Goal: Transaction & Acquisition: Purchase product/service

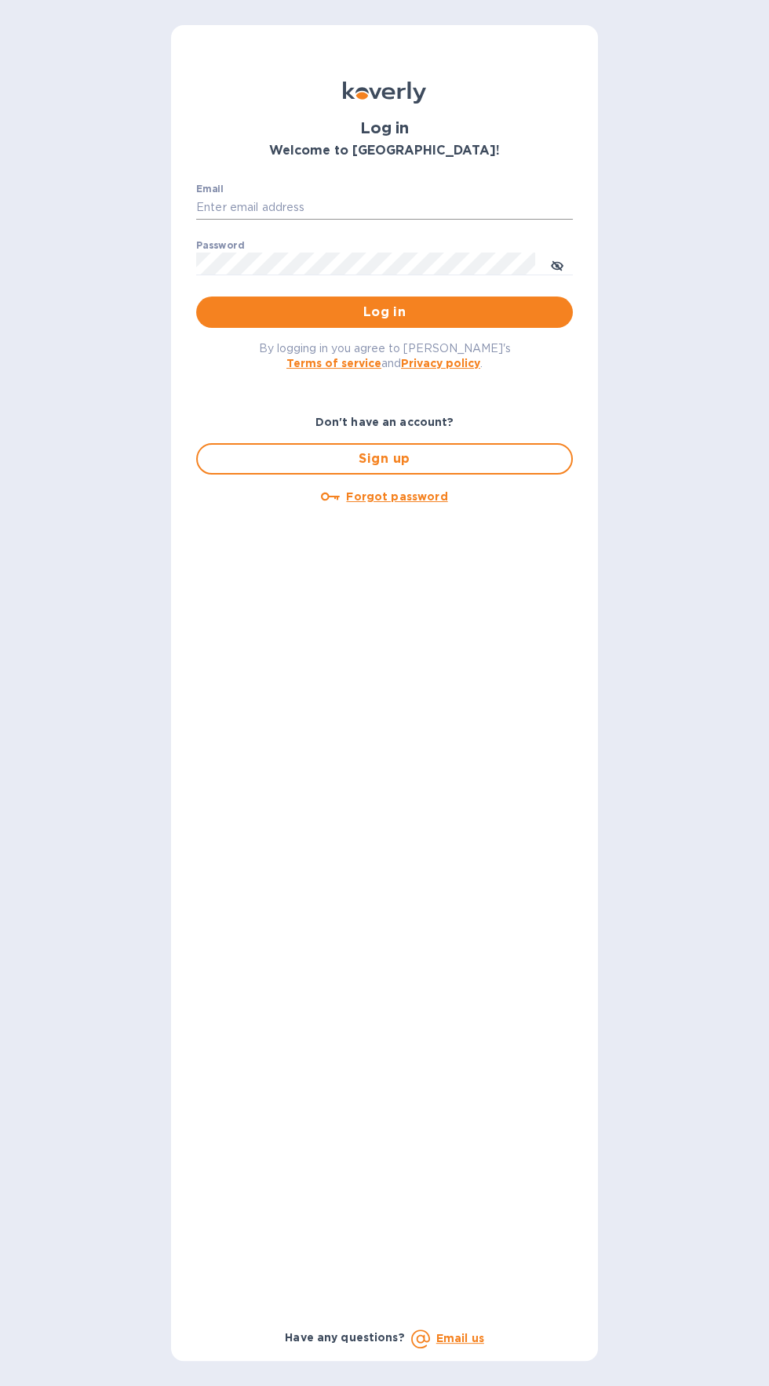
click at [237, 207] on input "Email" at bounding box center [384, 208] width 376 height 24
type input "[EMAIL_ADDRESS][DOMAIN_NAME]"
click at [196, 296] on button "Log in" at bounding box center [384, 311] width 376 height 31
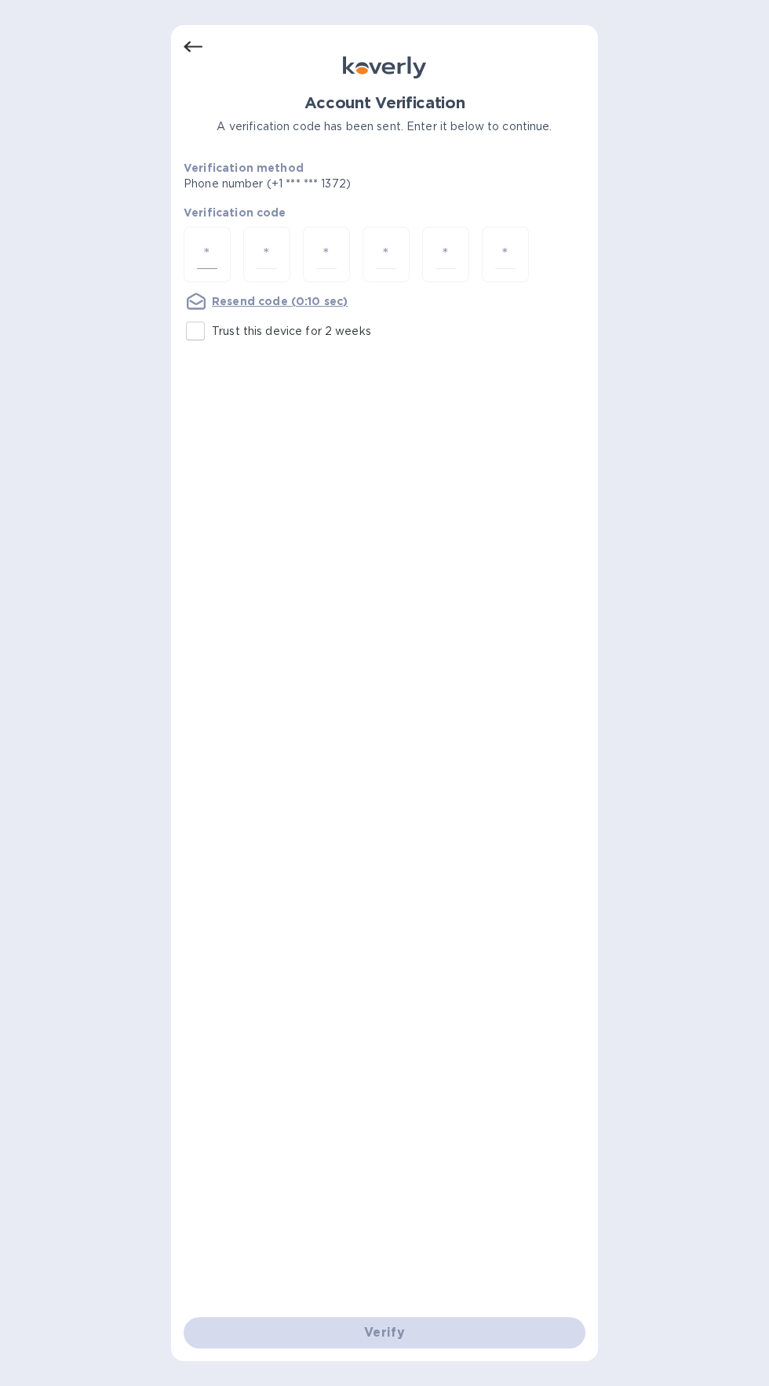
click at [206, 253] on input "number" at bounding box center [207, 254] width 20 height 29
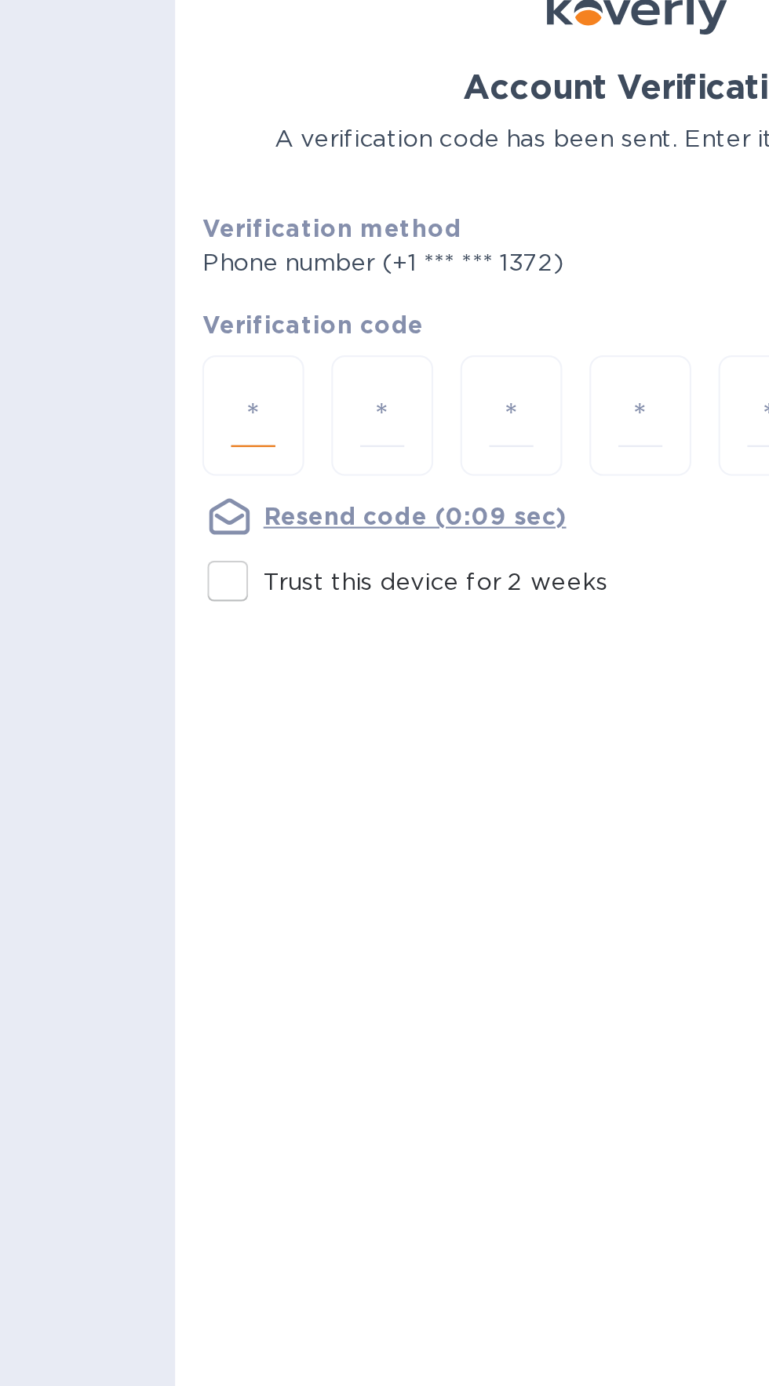
type input "2"
type input "1"
type input "4"
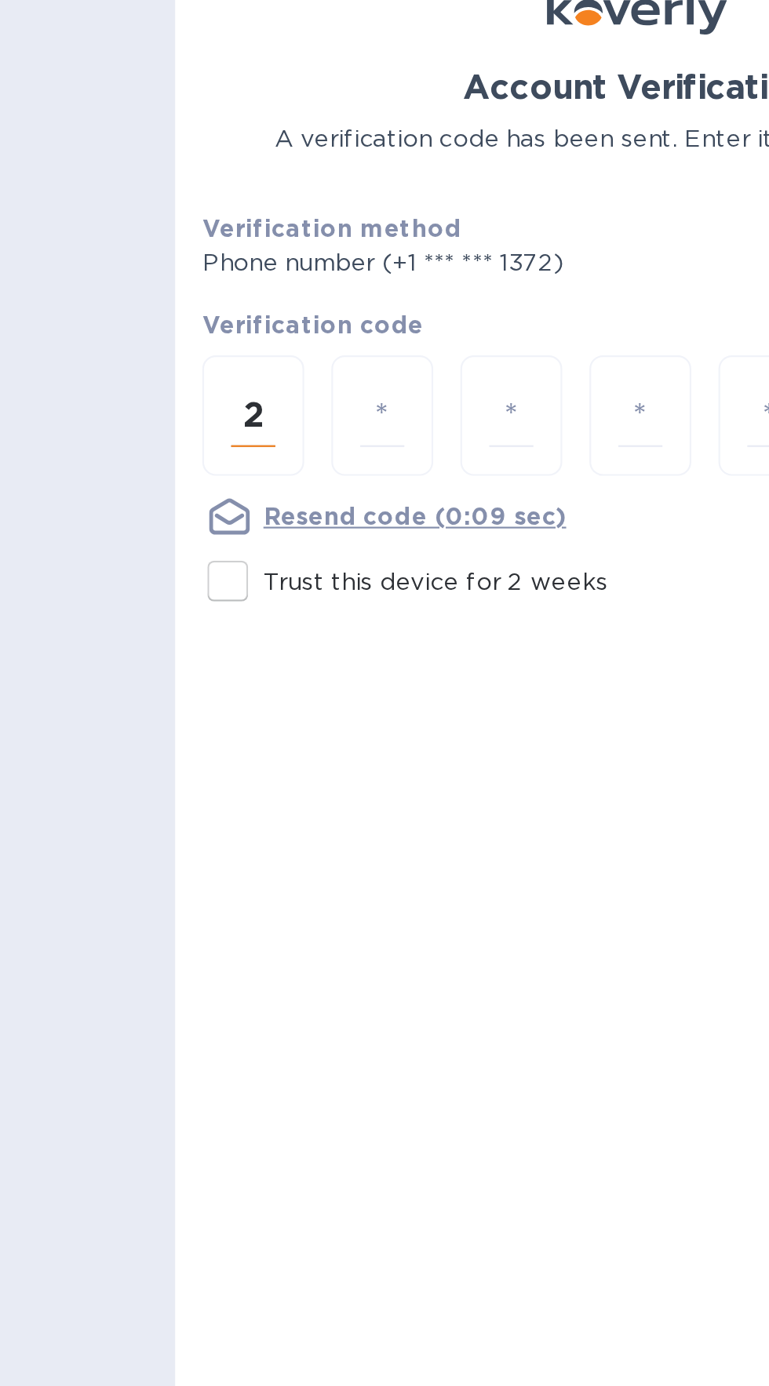
type input "1"
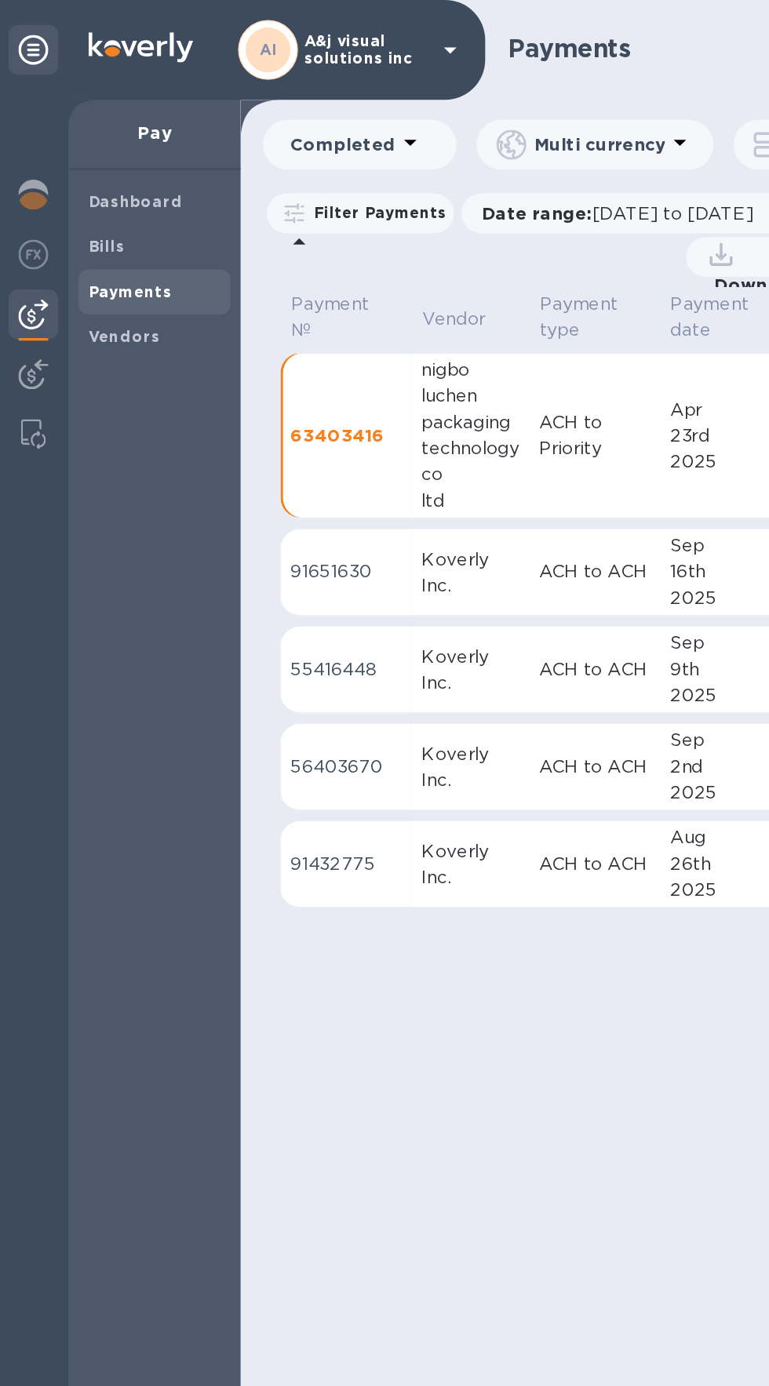
click at [98, 74] on div "Pay" at bounding box center [98, 85] width 108 height 44
click at [107, 76] on p "Pay" at bounding box center [97, 83] width 83 height 16
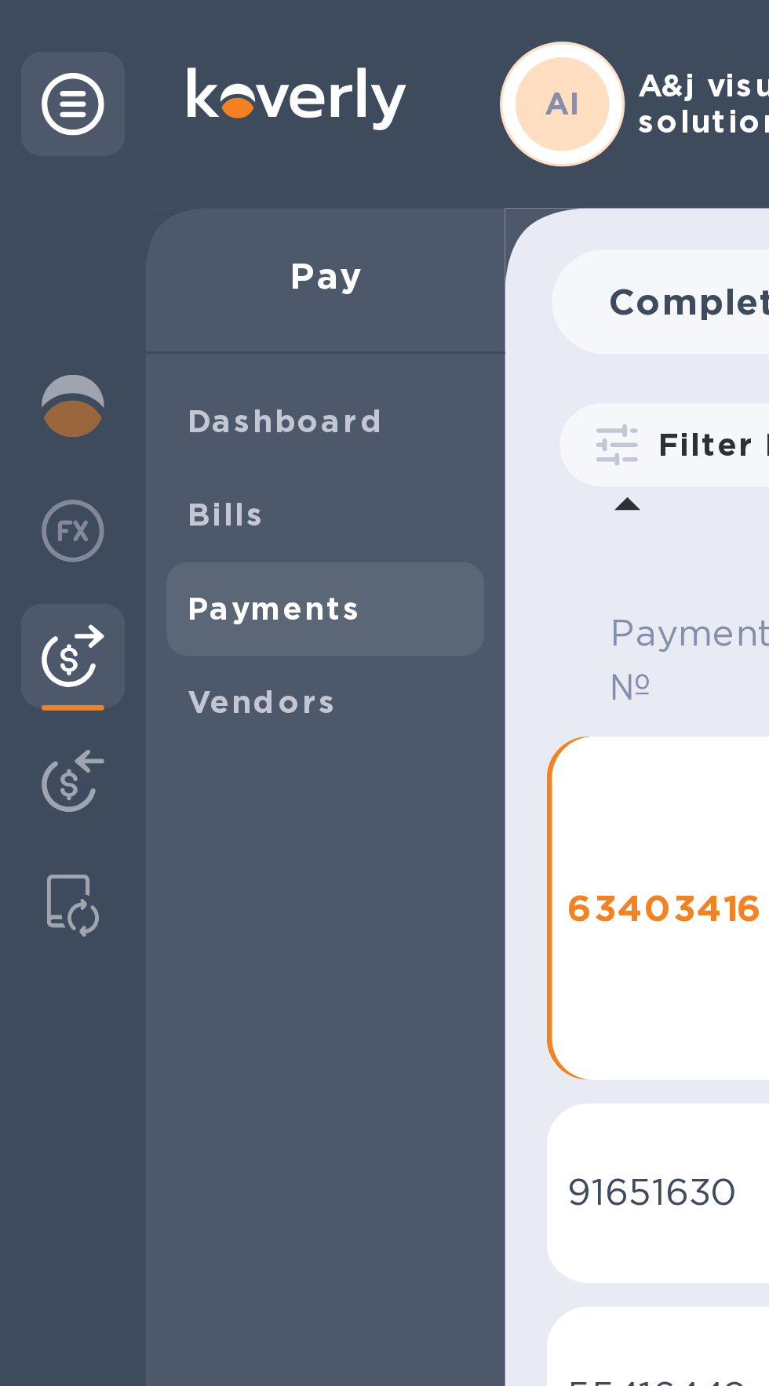
scroll to position [0, 11]
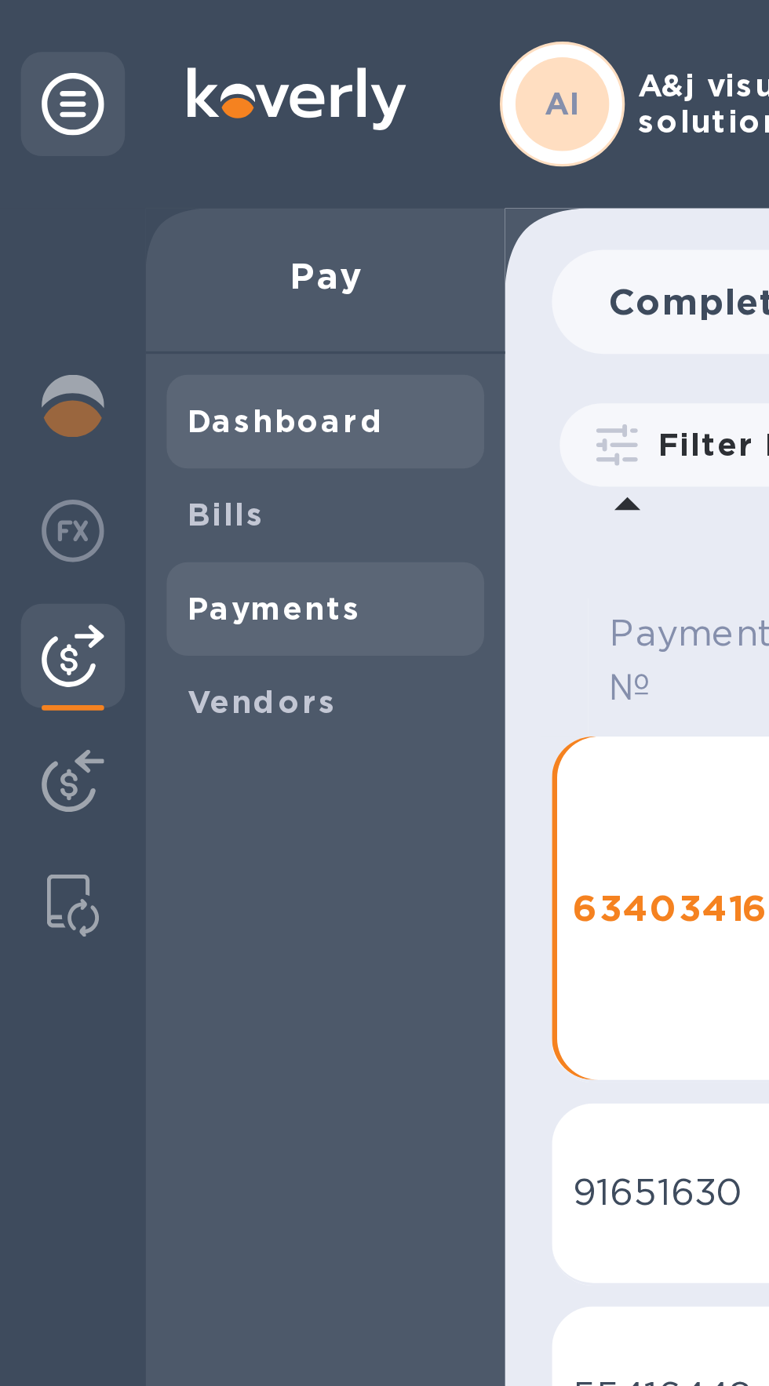
click at [70, 129] on b "Dashboard" at bounding box center [86, 127] width 60 height 12
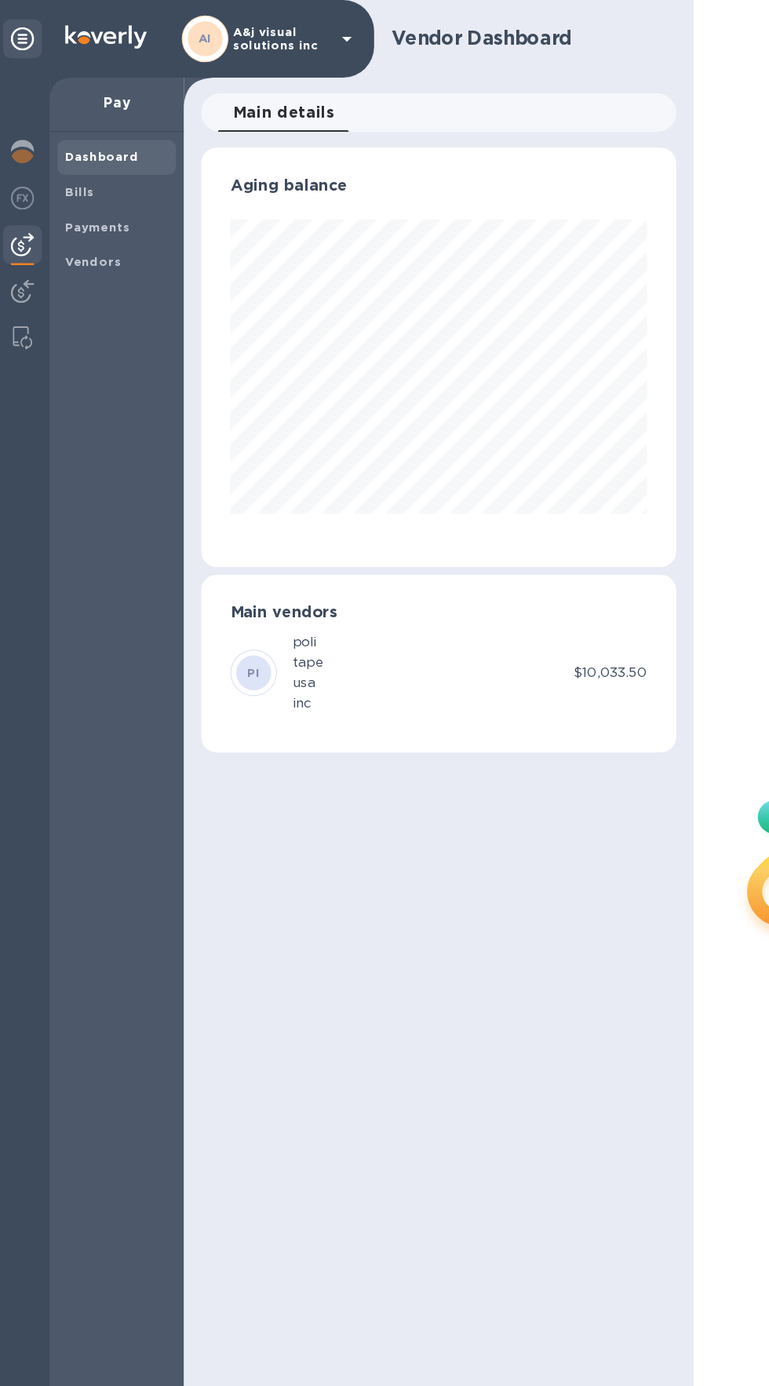
click at [82, 85] on p "Pay" at bounding box center [97, 83] width 83 height 16
click at [31, 133] on div at bounding box center [21, 124] width 31 height 35
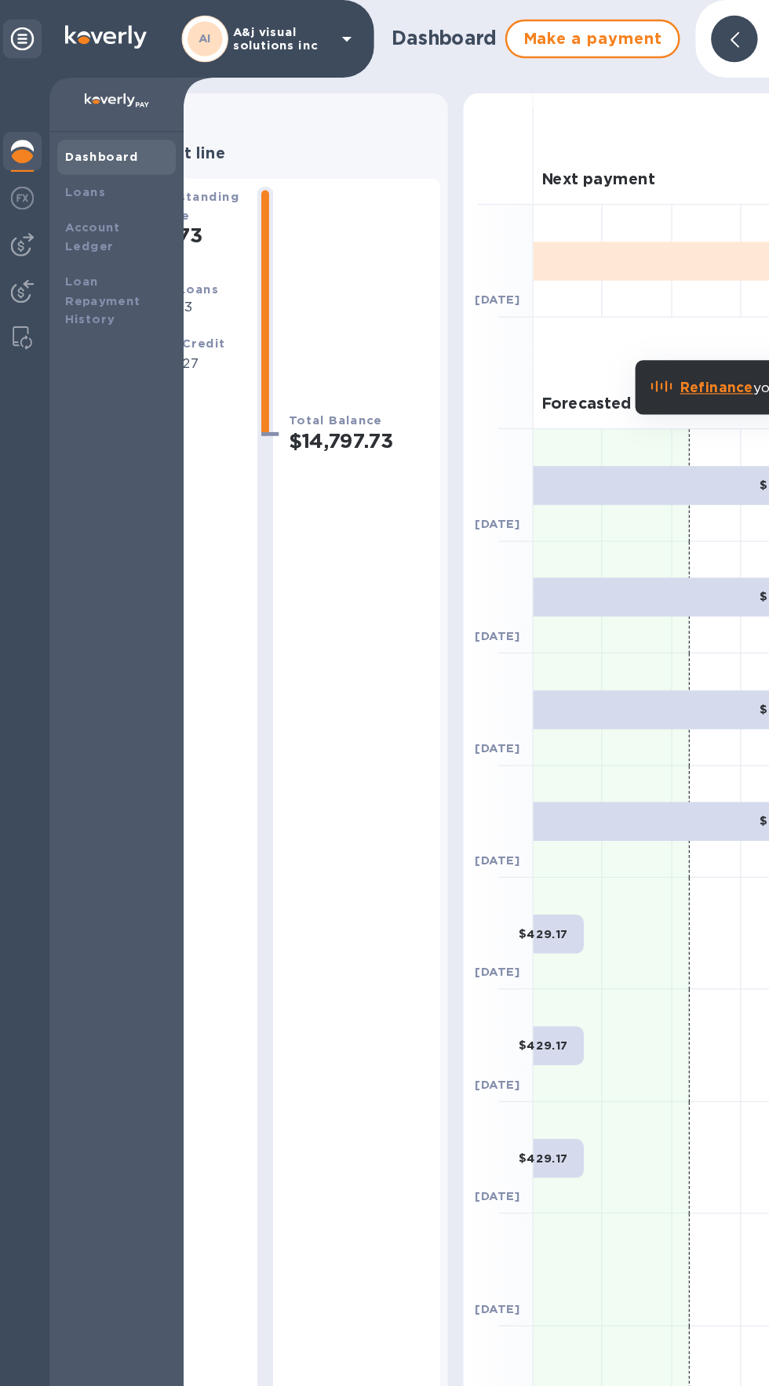
scroll to position [0, 125]
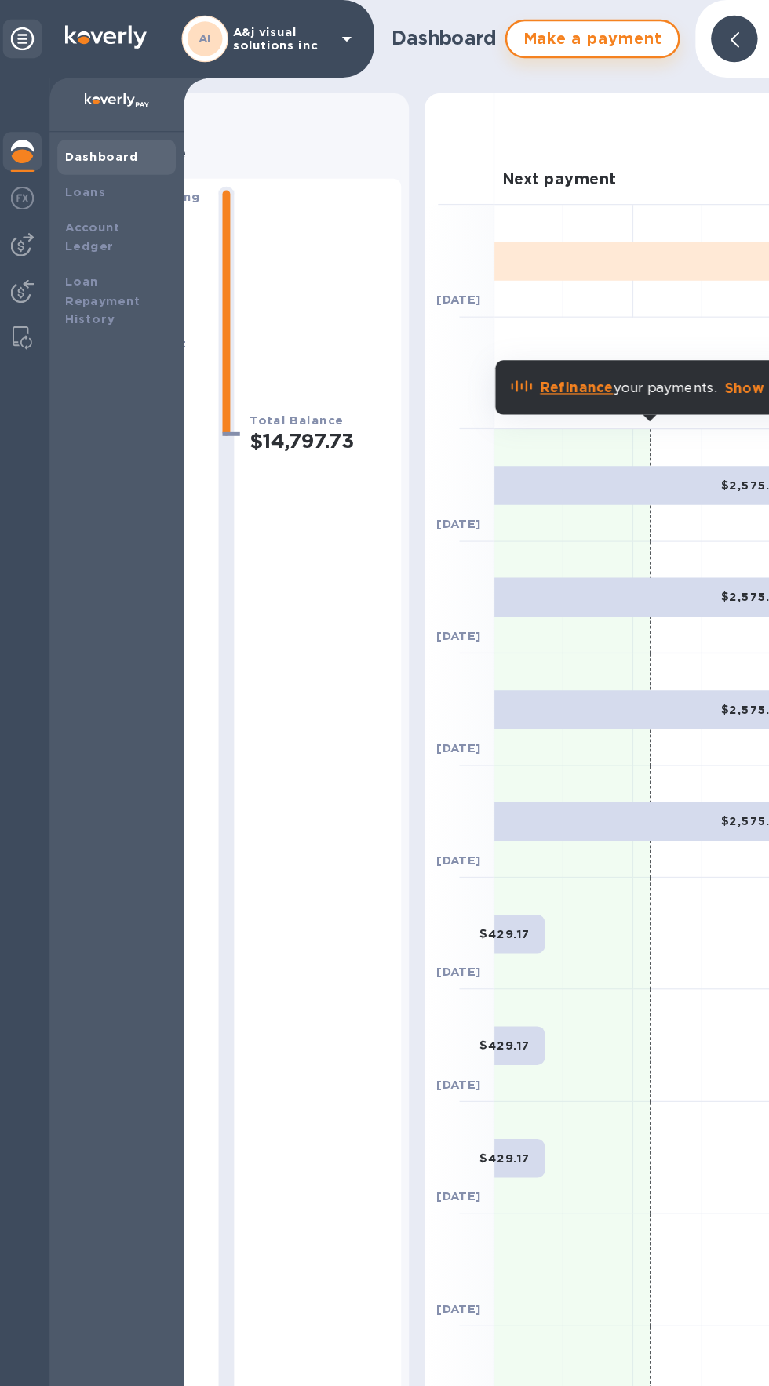
click at [471, 24] on span "Make a payment" at bounding box center [482, 31] width 113 height 19
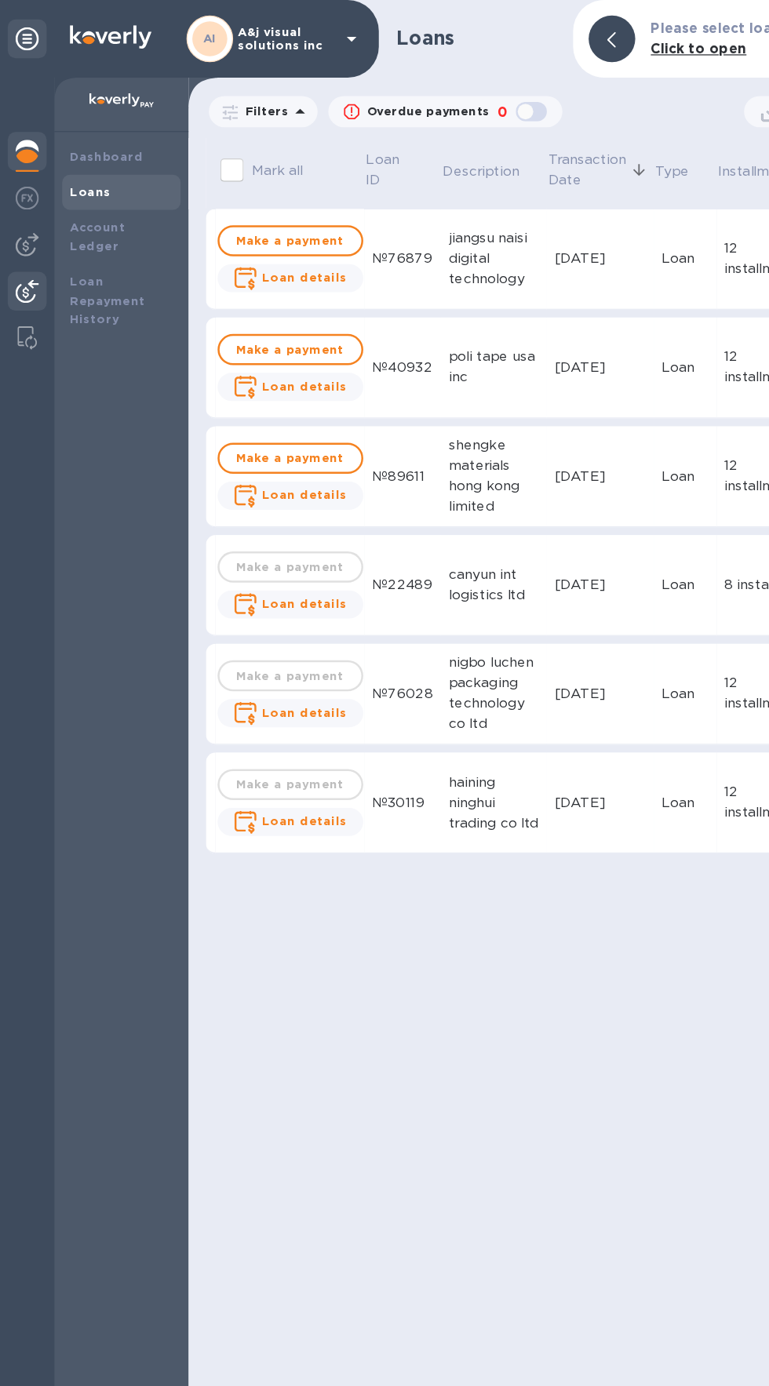
click at [19, 250] on div at bounding box center [21, 237] width 31 height 35
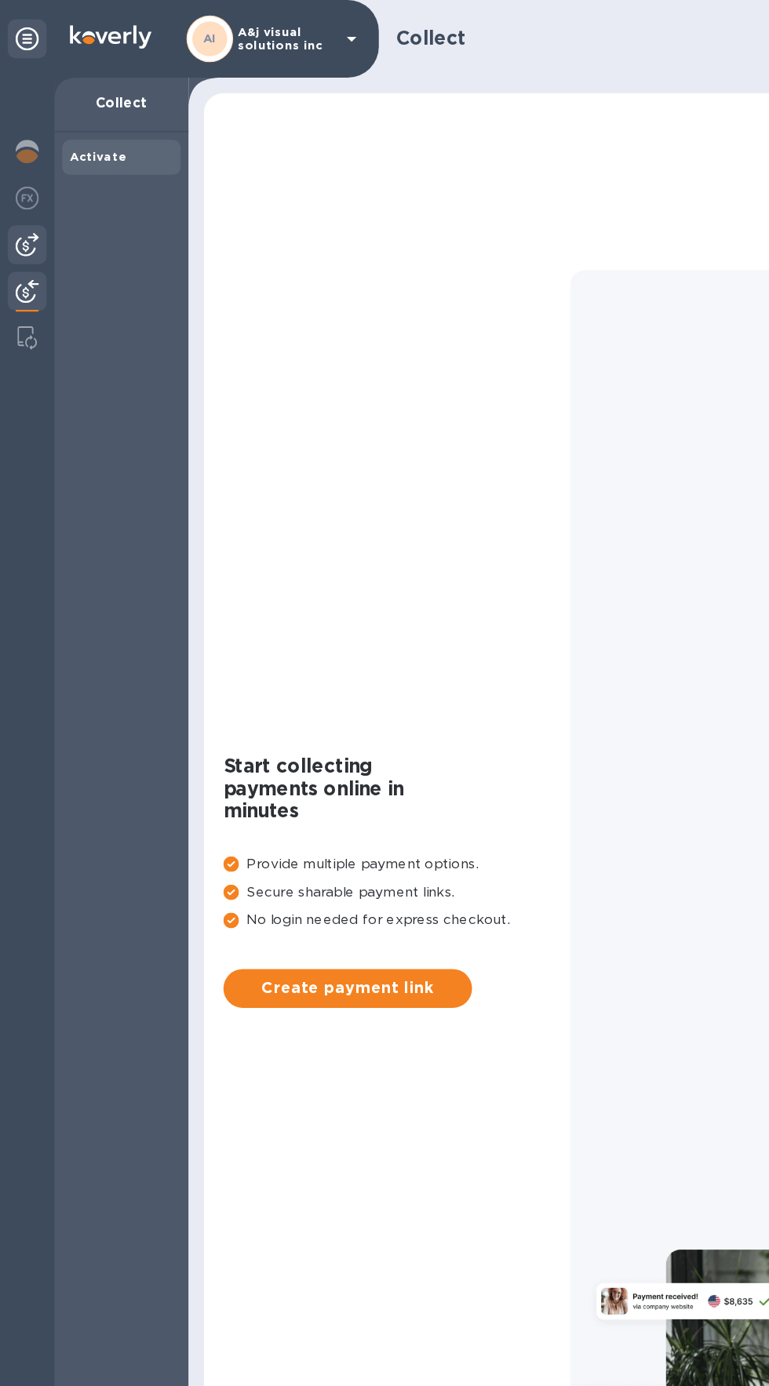
click at [25, 198] on img at bounding box center [22, 197] width 19 height 19
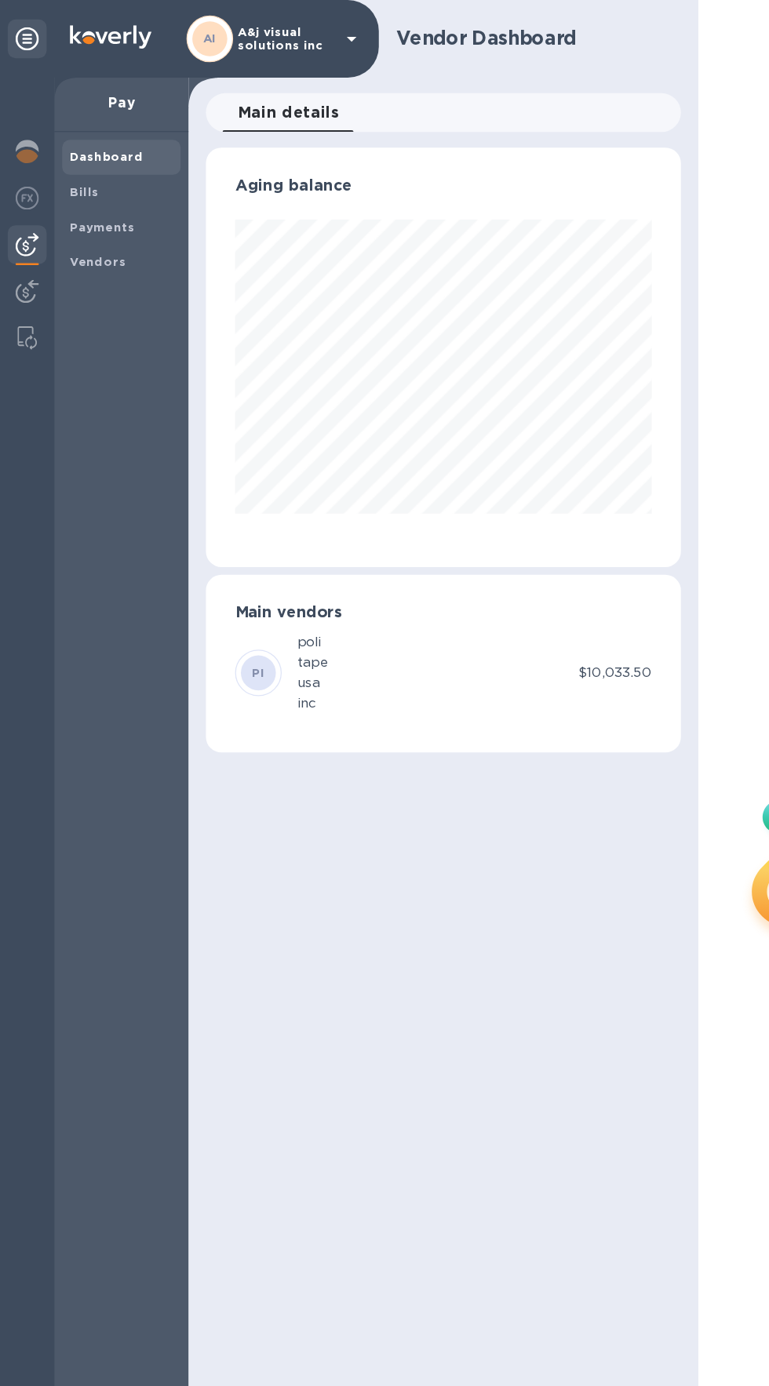
scroll to position [339, 383]
click at [80, 186] on b "Payments" at bounding box center [82, 183] width 53 height 12
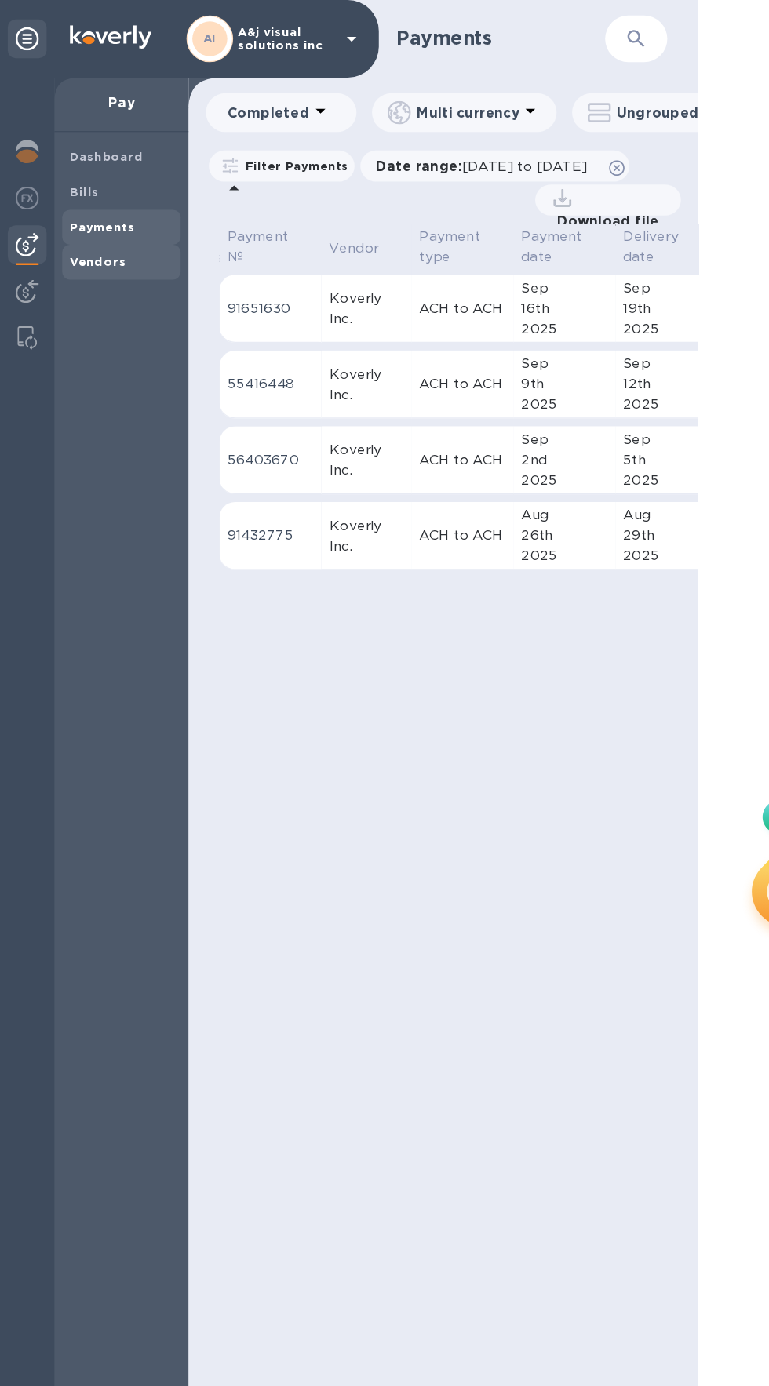
click at [75, 205] on span "Vendors" at bounding box center [78, 212] width 45 height 16
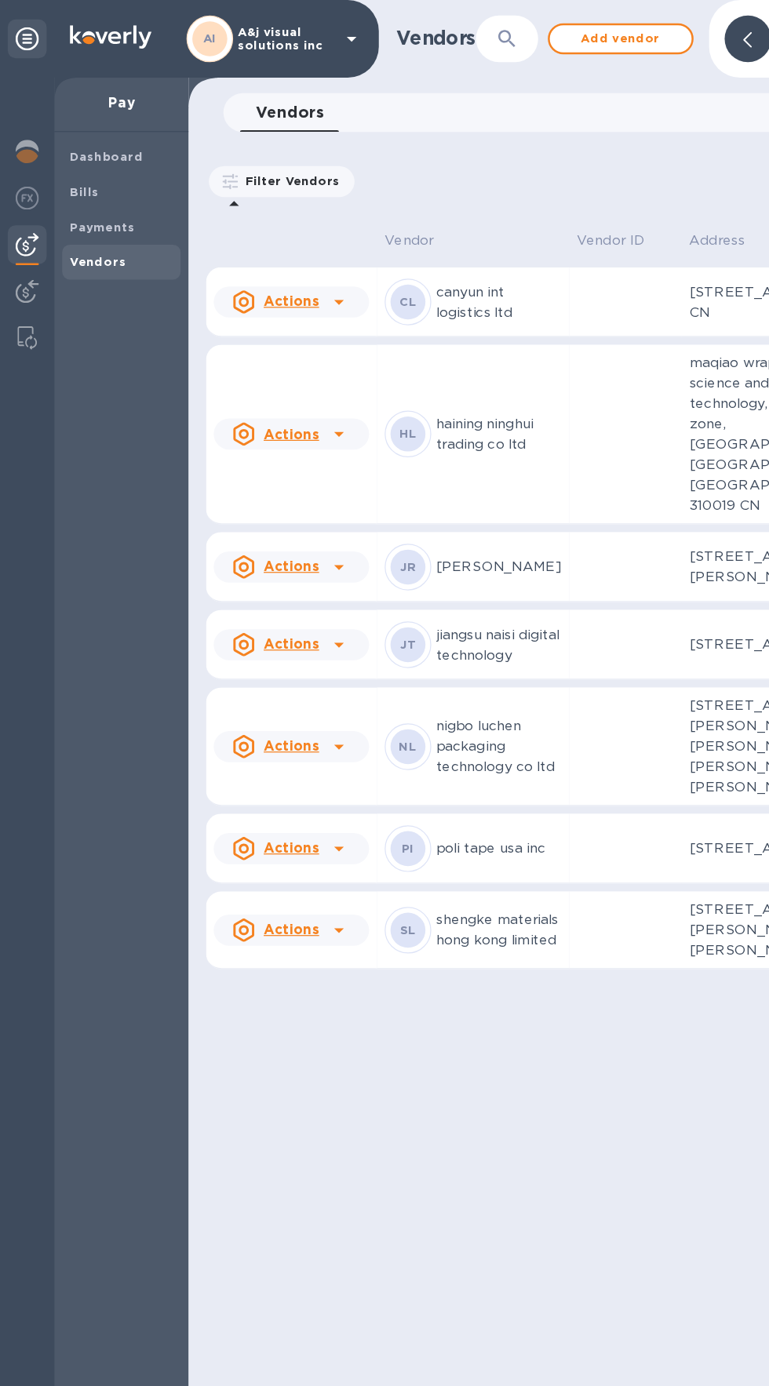
click at [253, 463] on u "Actions" at bounding box center [235, 457] width 45 height 13
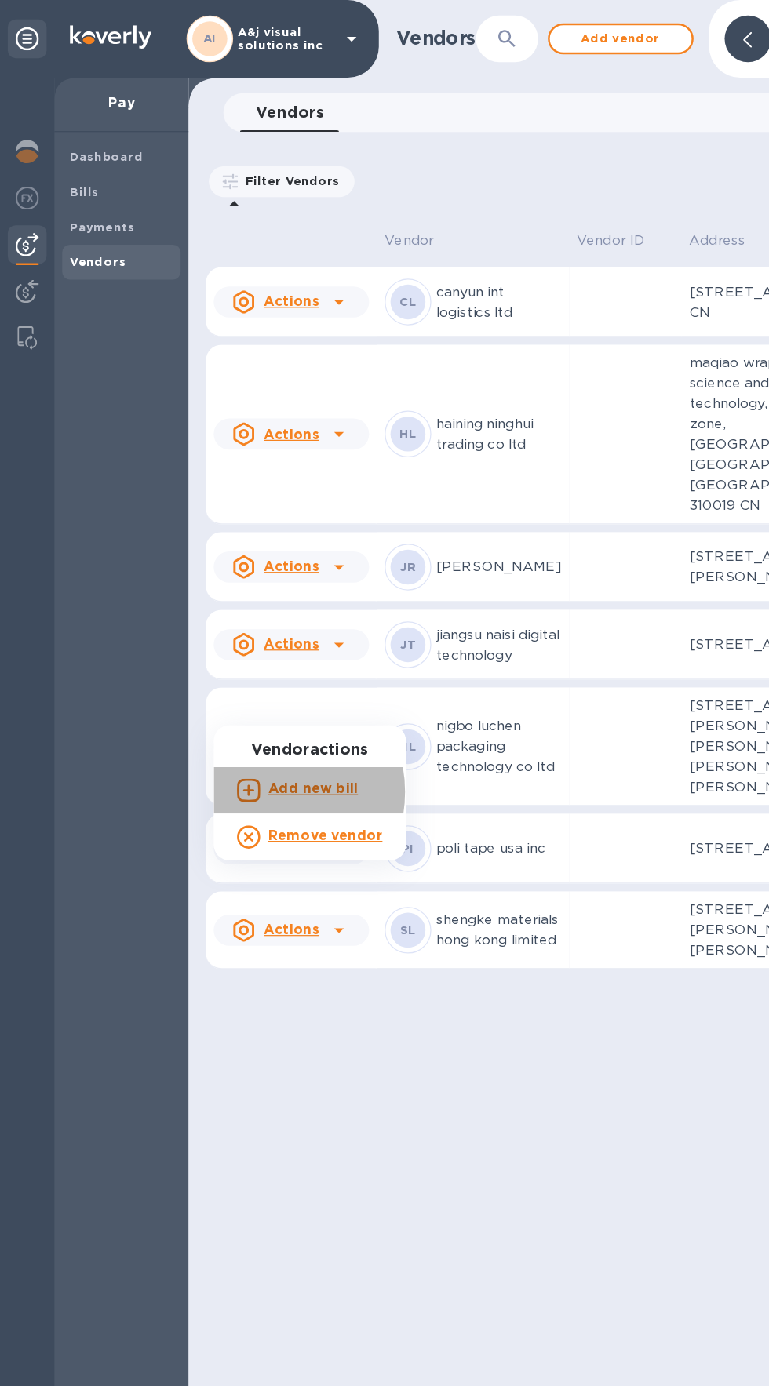
click at [202, 638] on icon at bounding box center [200, 638] width 19 height 19
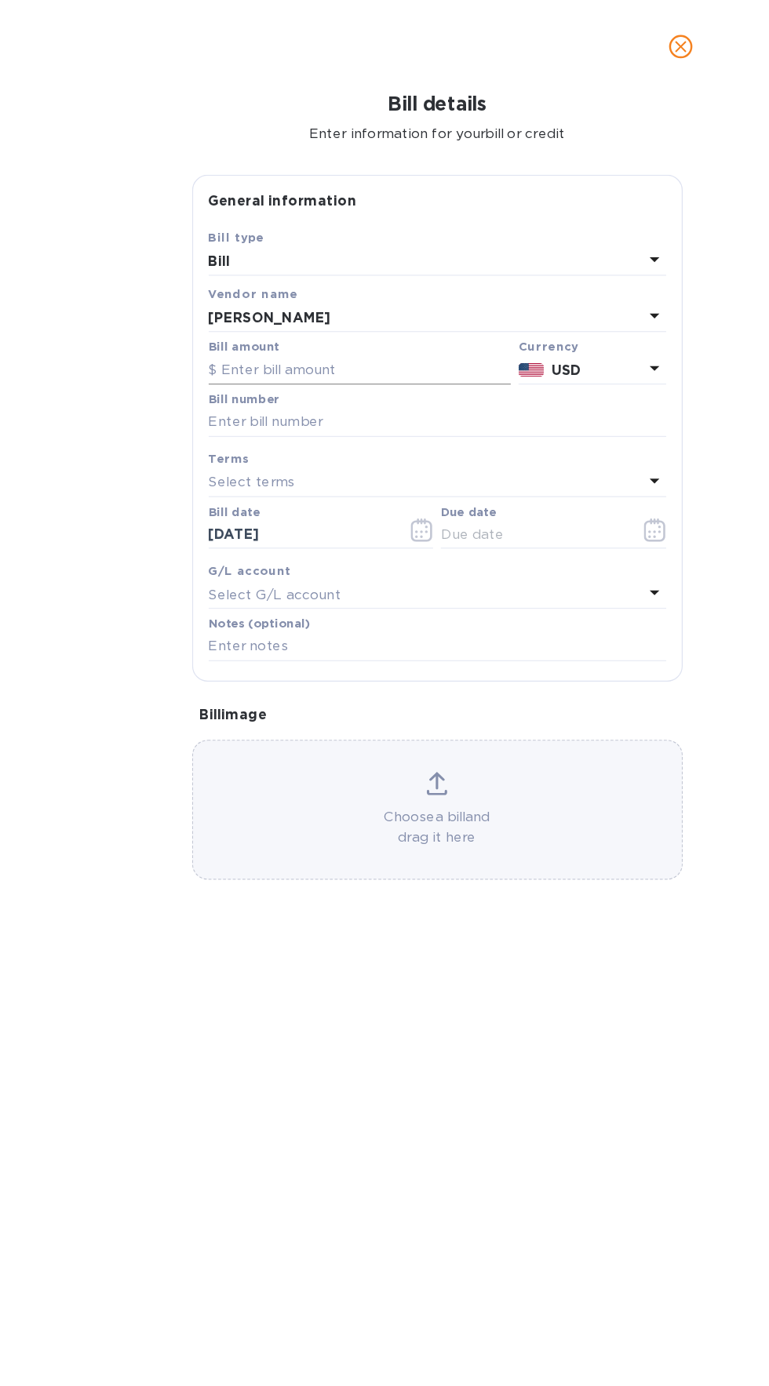
click at [225, 303] on input "text" at bounding box center [322, 299] width 244 height 24
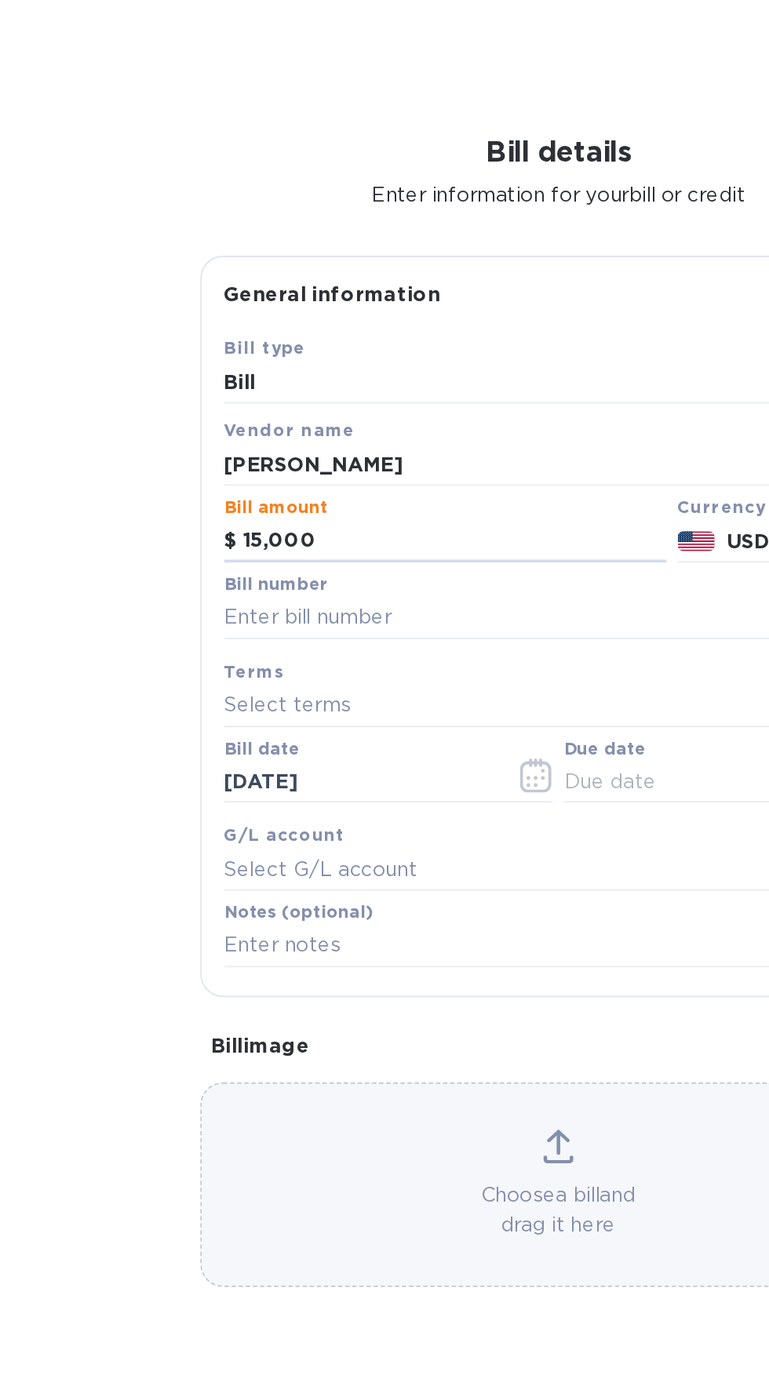
type input "15,000"
click at [227, 389] on p "Select terms" at bounding box center [235, 389] width 71 height 16
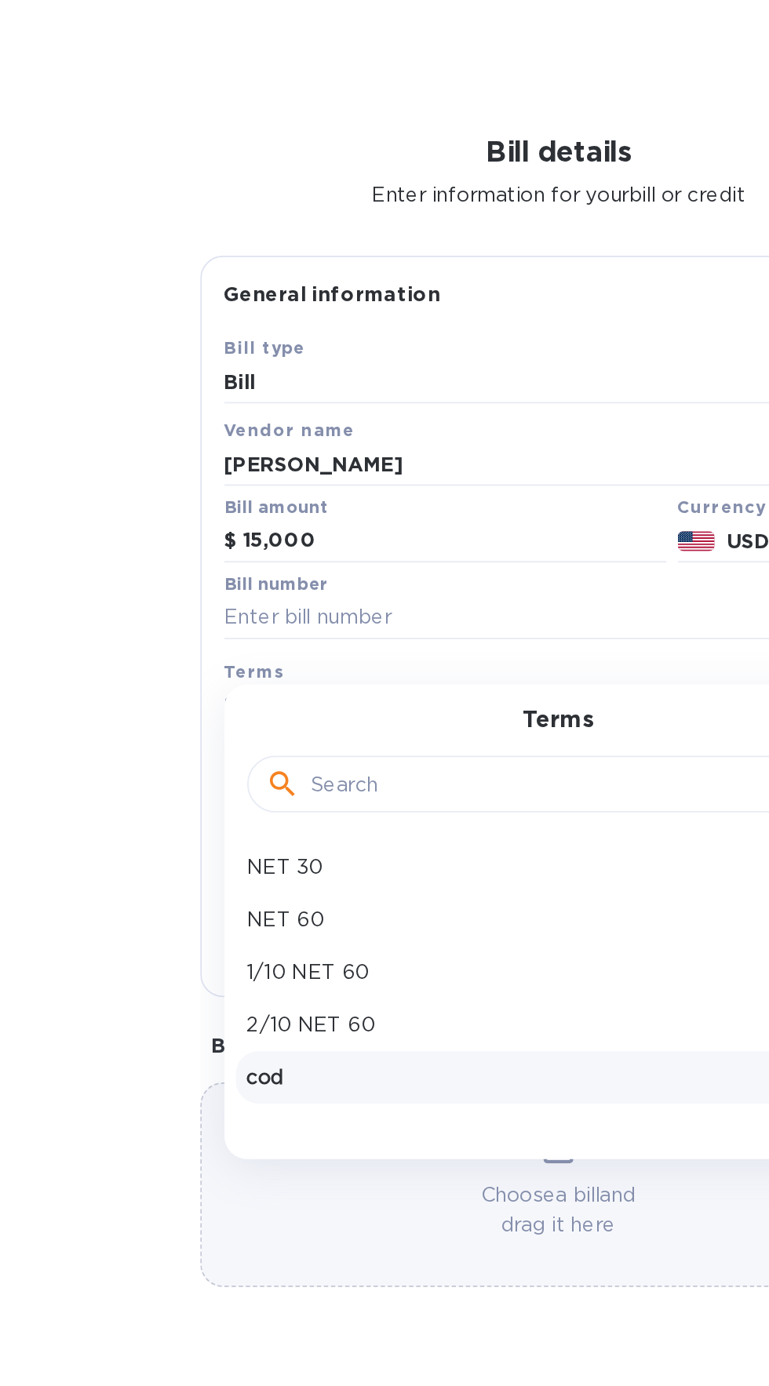
click at [211, 604] on div "cod" at bounding box center [378, 594] width 344 height 29
type input "09/22/2025"
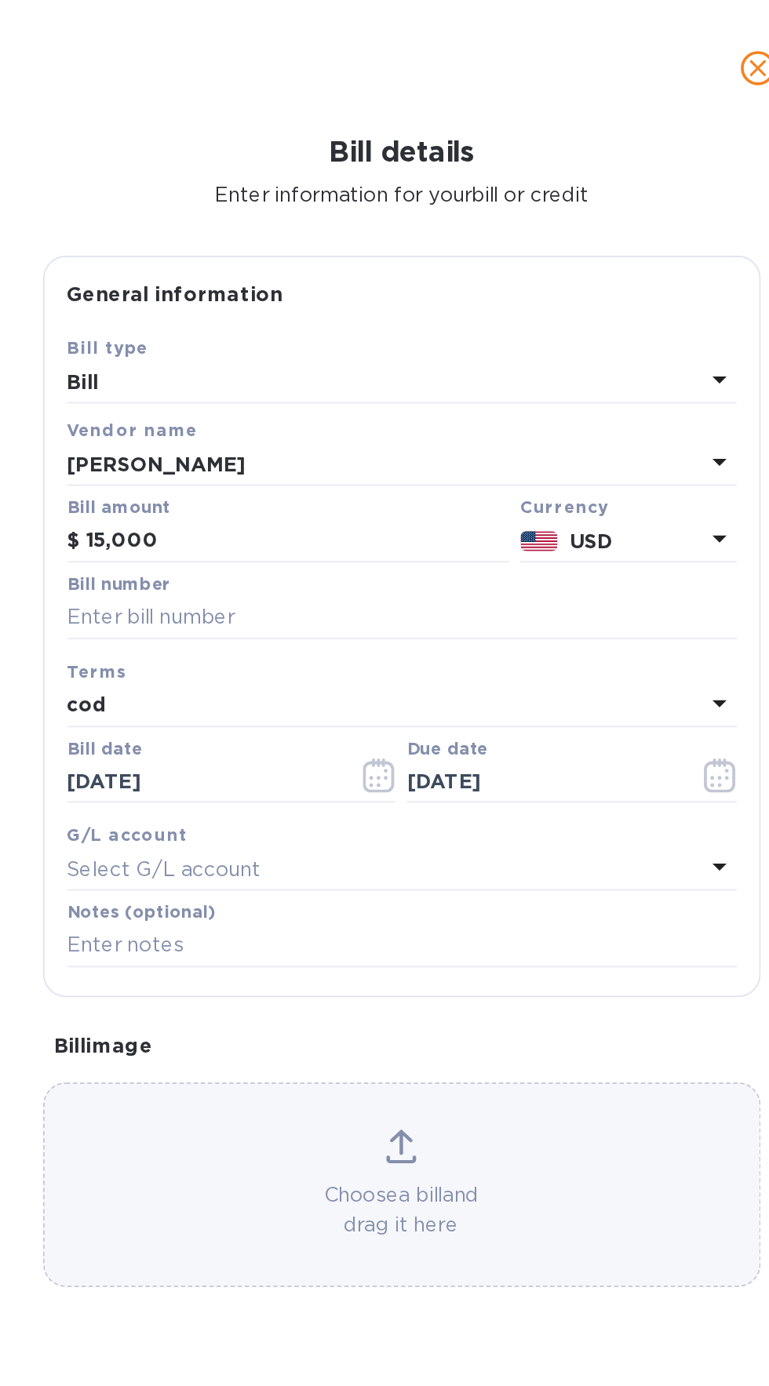
click at [559, 478] on icon at bounding box center [560, 479] width 8 height 4
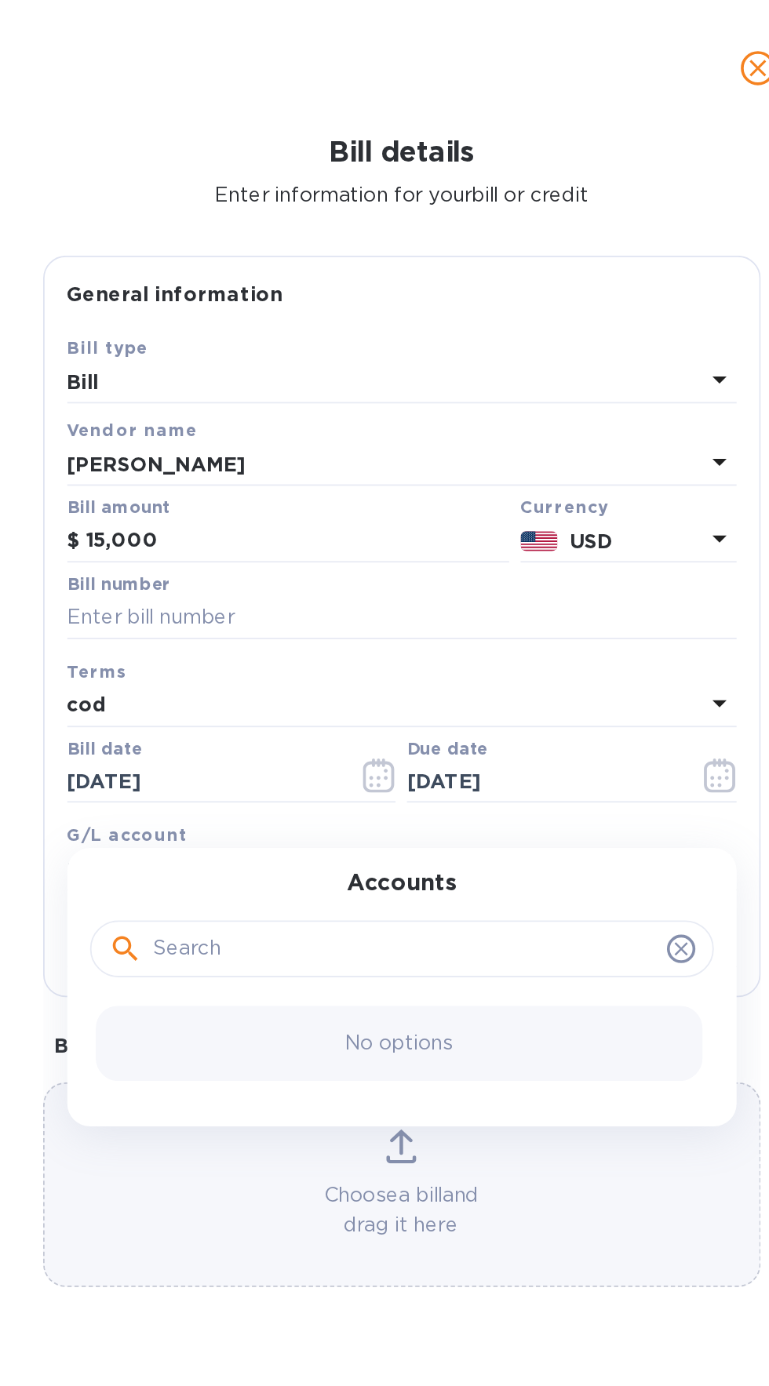
click at [182, 398] on div "General information Save Bill type Bill Vendor name jay kay realty Bill amount …" at bounding box center [385, 722] width 412 height 1163
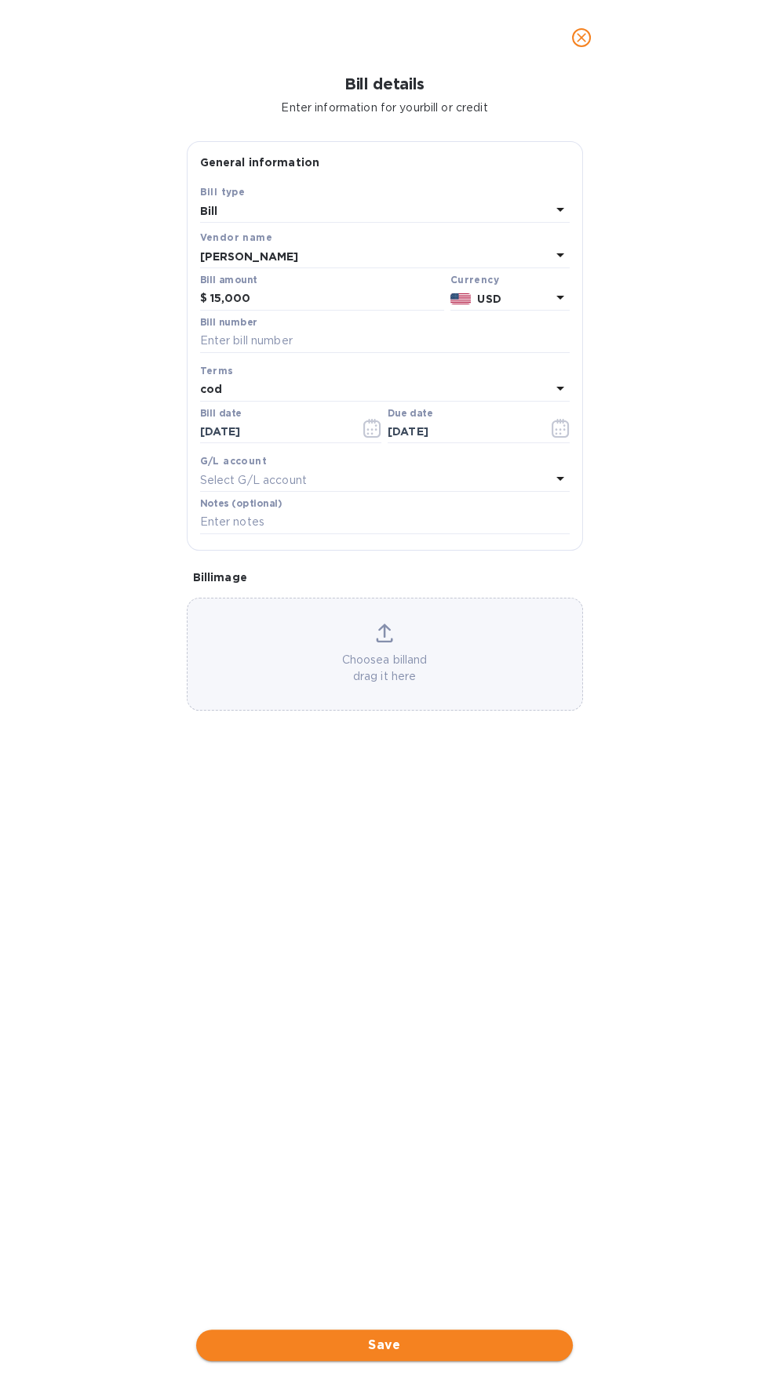
click at [405, 1354] on span "Save" at bounding box center [384, 1345] width 351 height 19
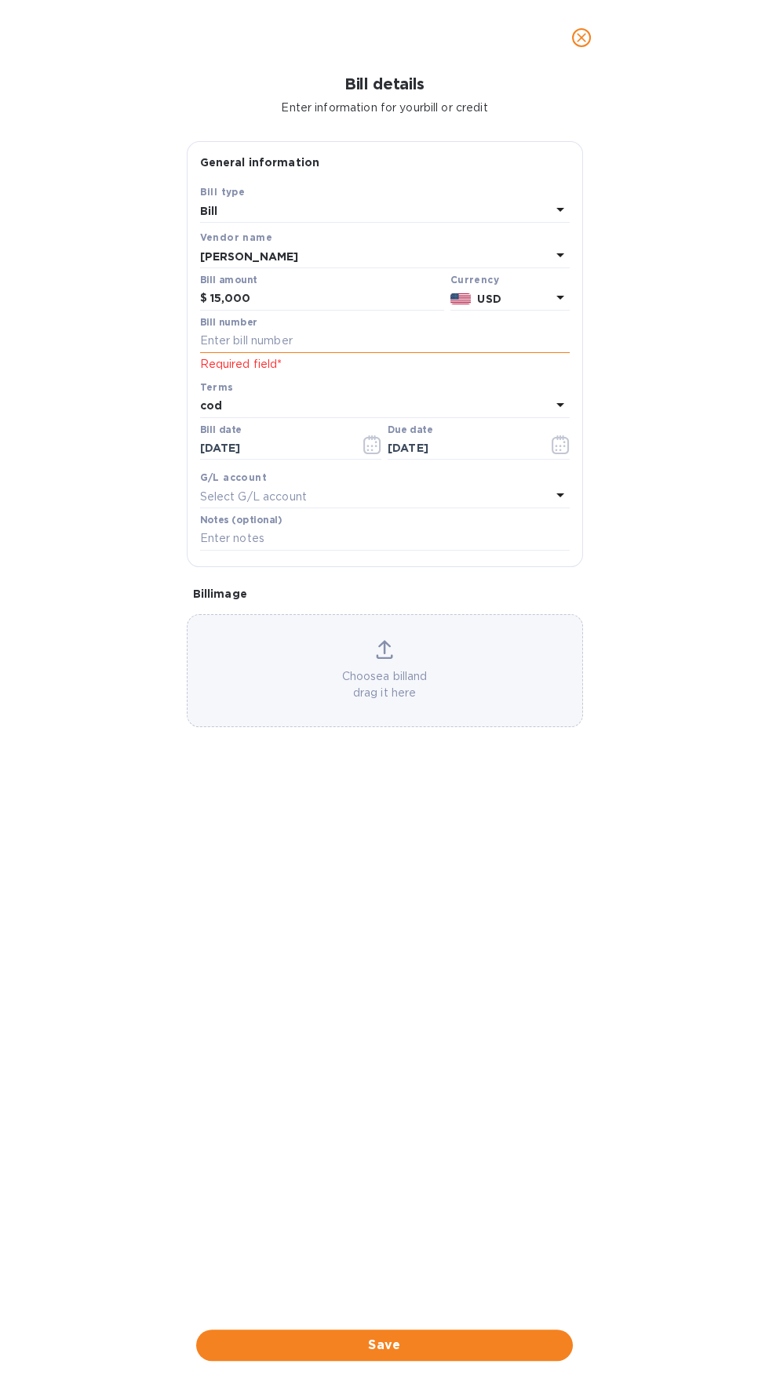
click at [233, 340] on input "text" at bounding box center [384, 341] width 369 height 24
type input "212"
click at [304, 1338] on span "Save" at bounding box center [384, 1345] width 351 height 19
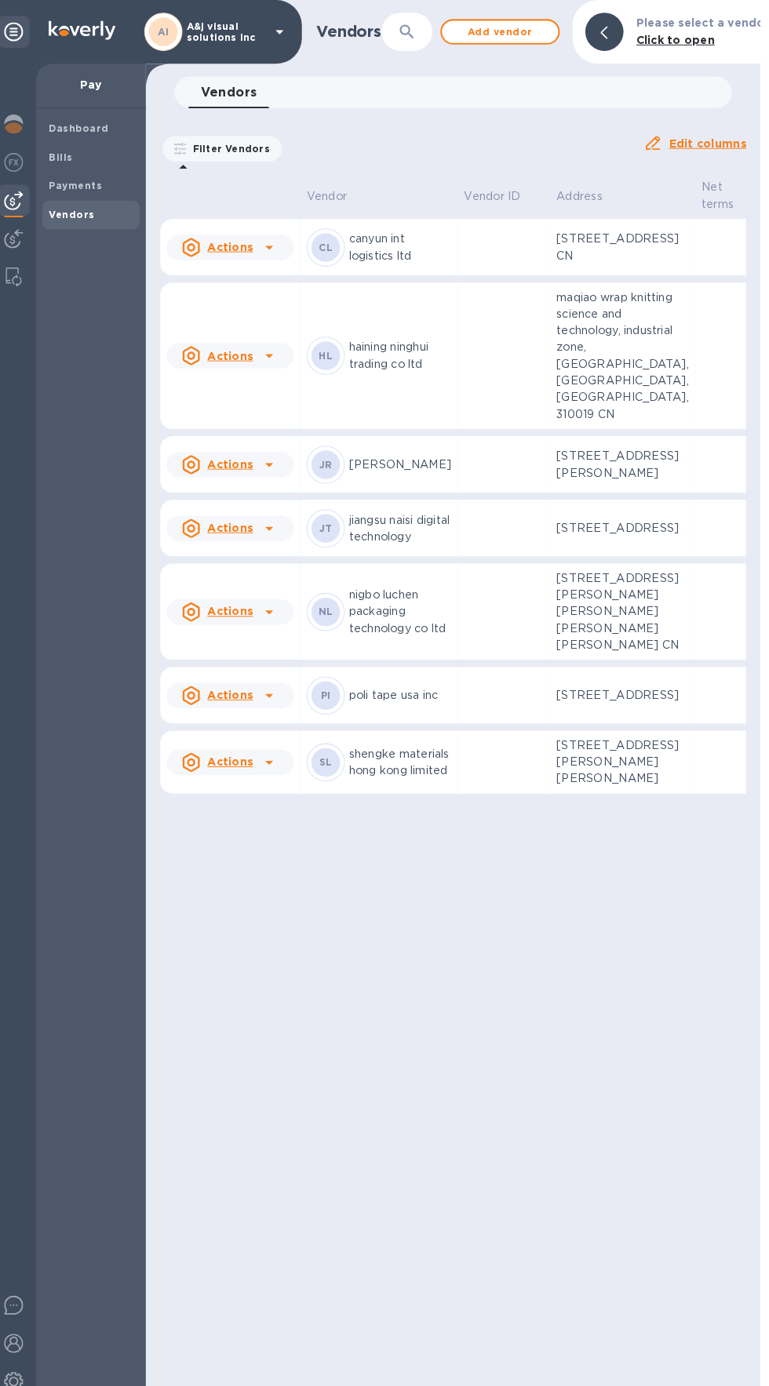
click at [252, 463] on u "Actions" at bounding box center [235, 457] width 45 height 13
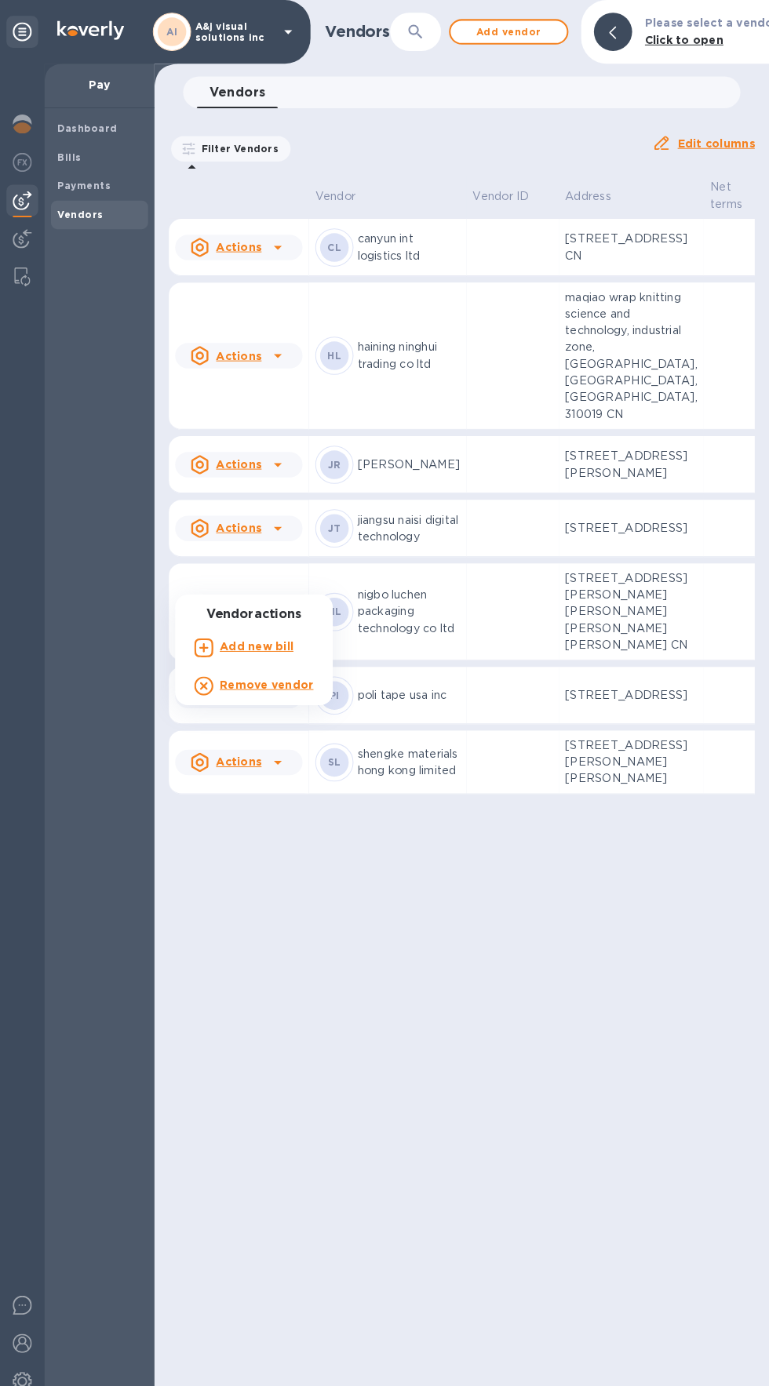
click at [81, 87] on div at bounding box center [384, 693] width 769 height 1386
click at [100, 77] on p "Pay" at bounding box center [97, 83] width 83 height 16
click at [22, 199] on img at bounding box center [22, 197] width 19 height 19
click at [102, 177] on b "Payments" at bounding box center [82, 183] width 53 height 12
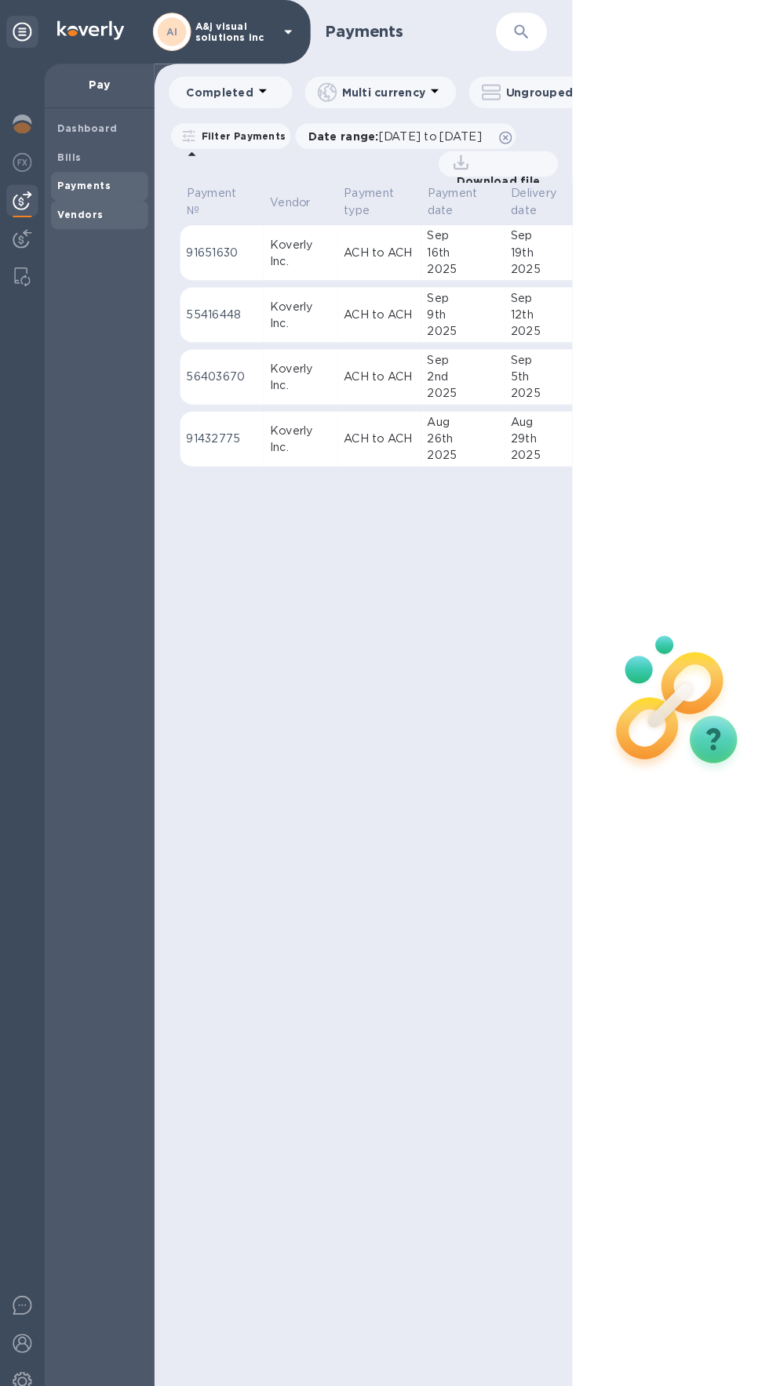
click at [81, 217] on span "Vendors" at bounding box center [78, 212] width 45 height 16
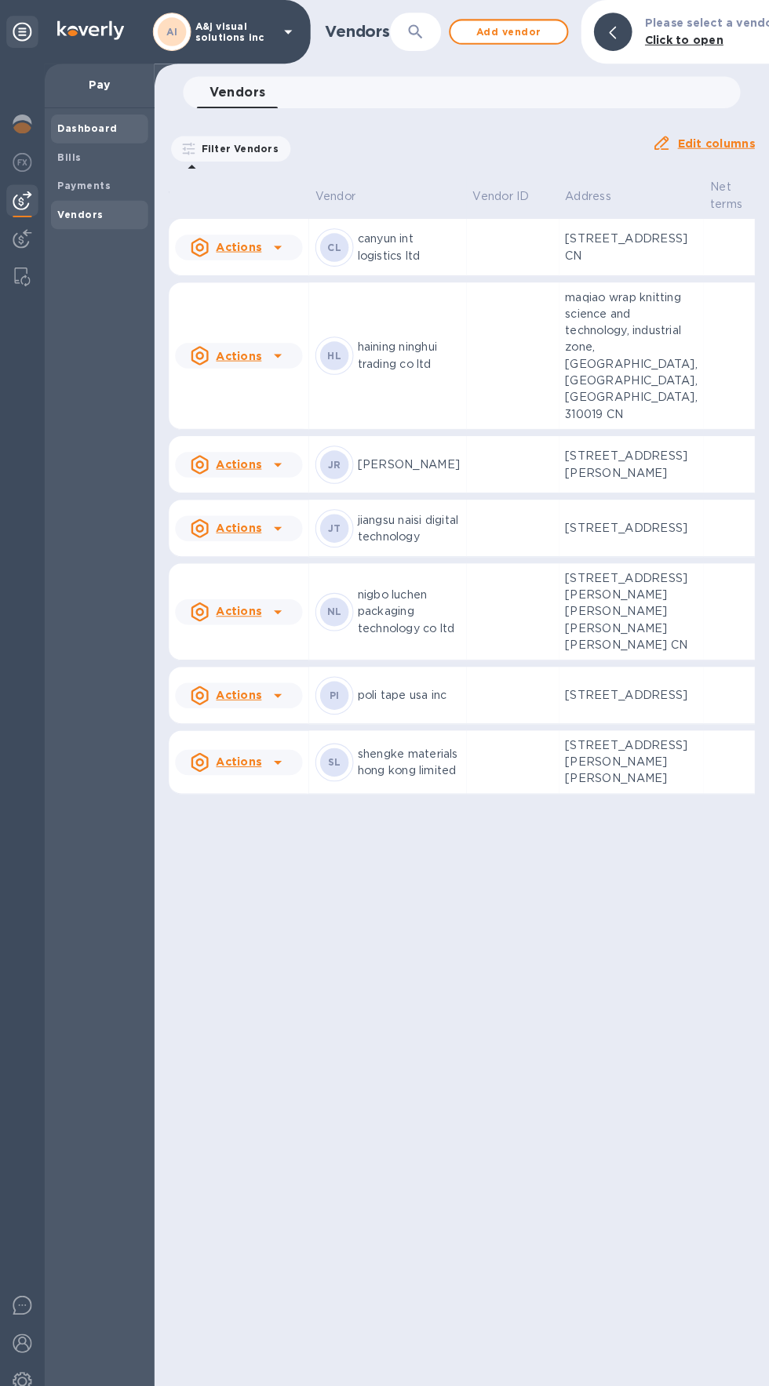
click at [74, 127] on b "Dashboard" at bounding box center [86, 127] width 60 height 12
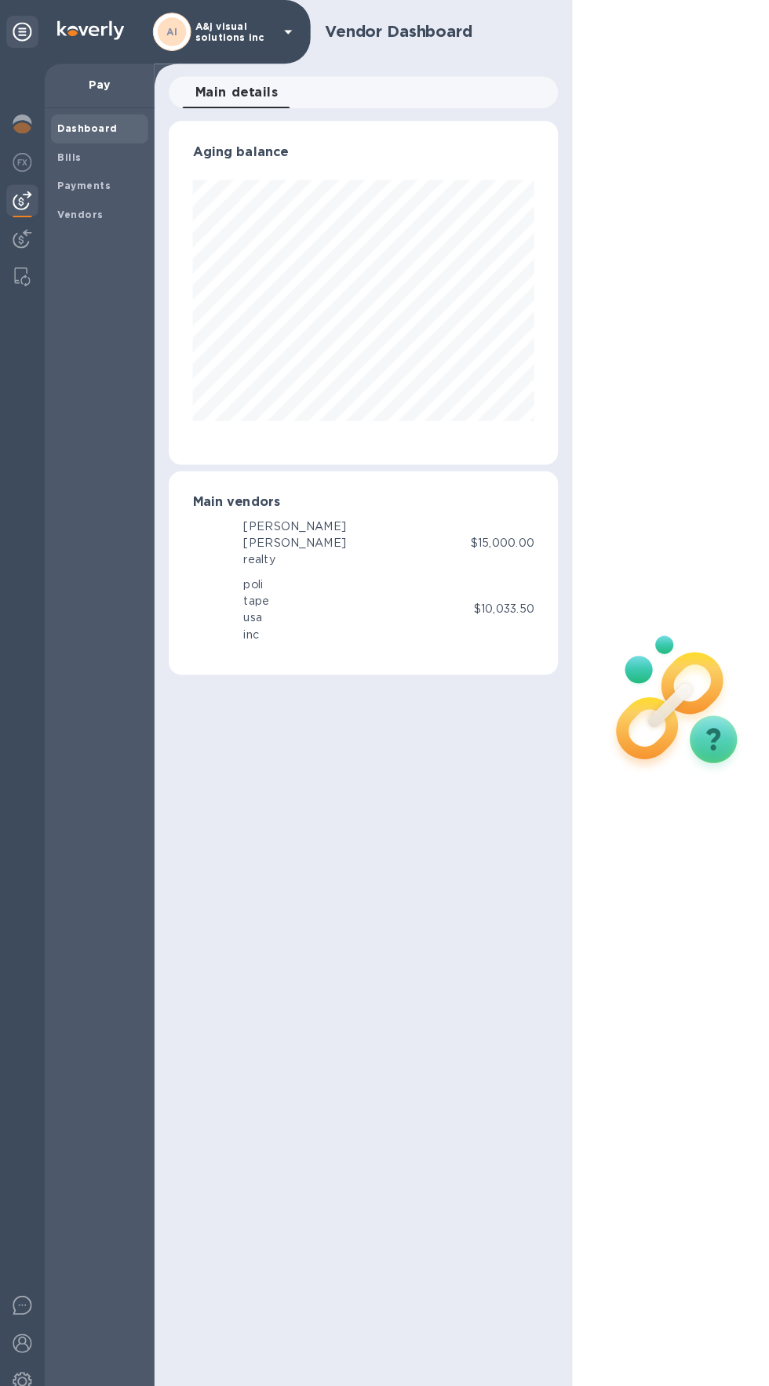
scroll to position [339, 383]
click at [246, 543] on div "realty" at bounding box center [290, 551] width 101 height 16
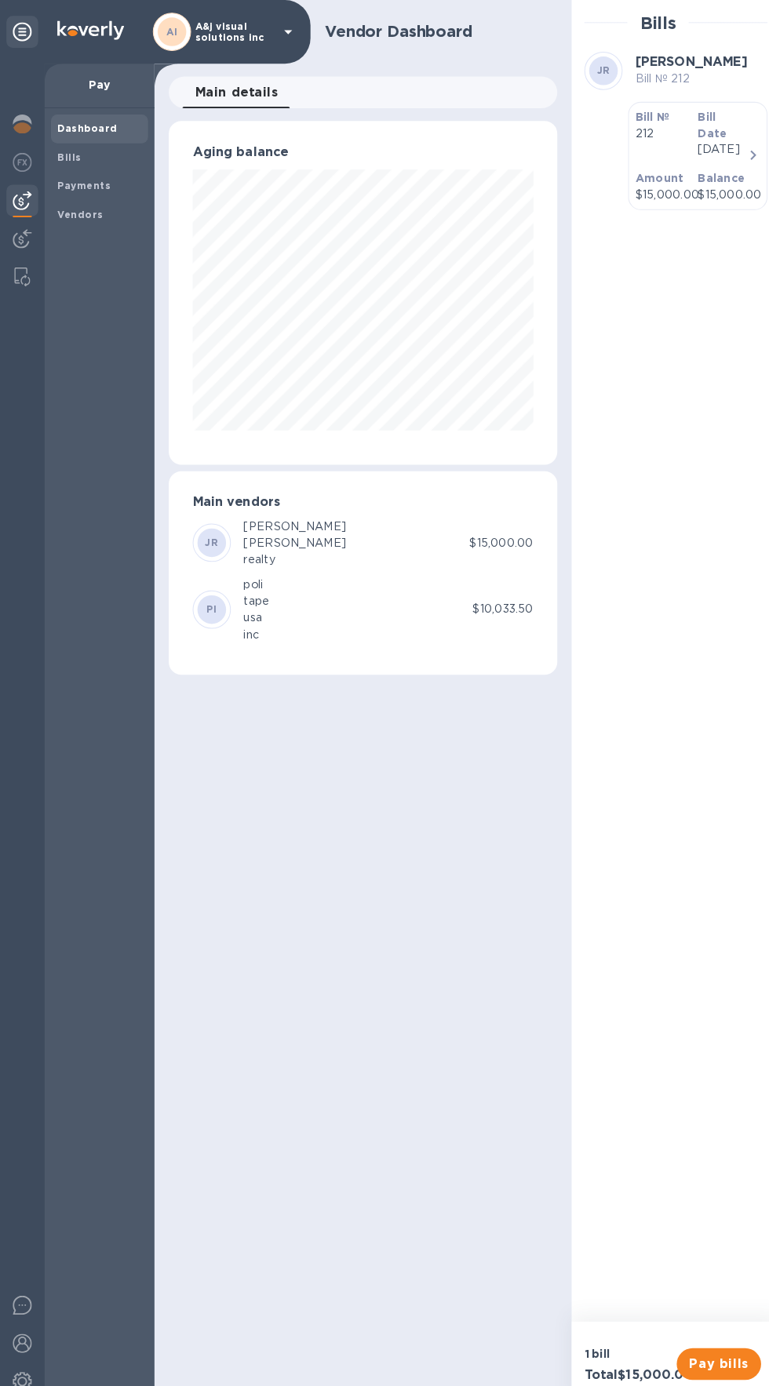
scroll to position [783911, 783867]
click at [68, 173] on div "Payments" at bounding box center [98, 183] width 96 height 28
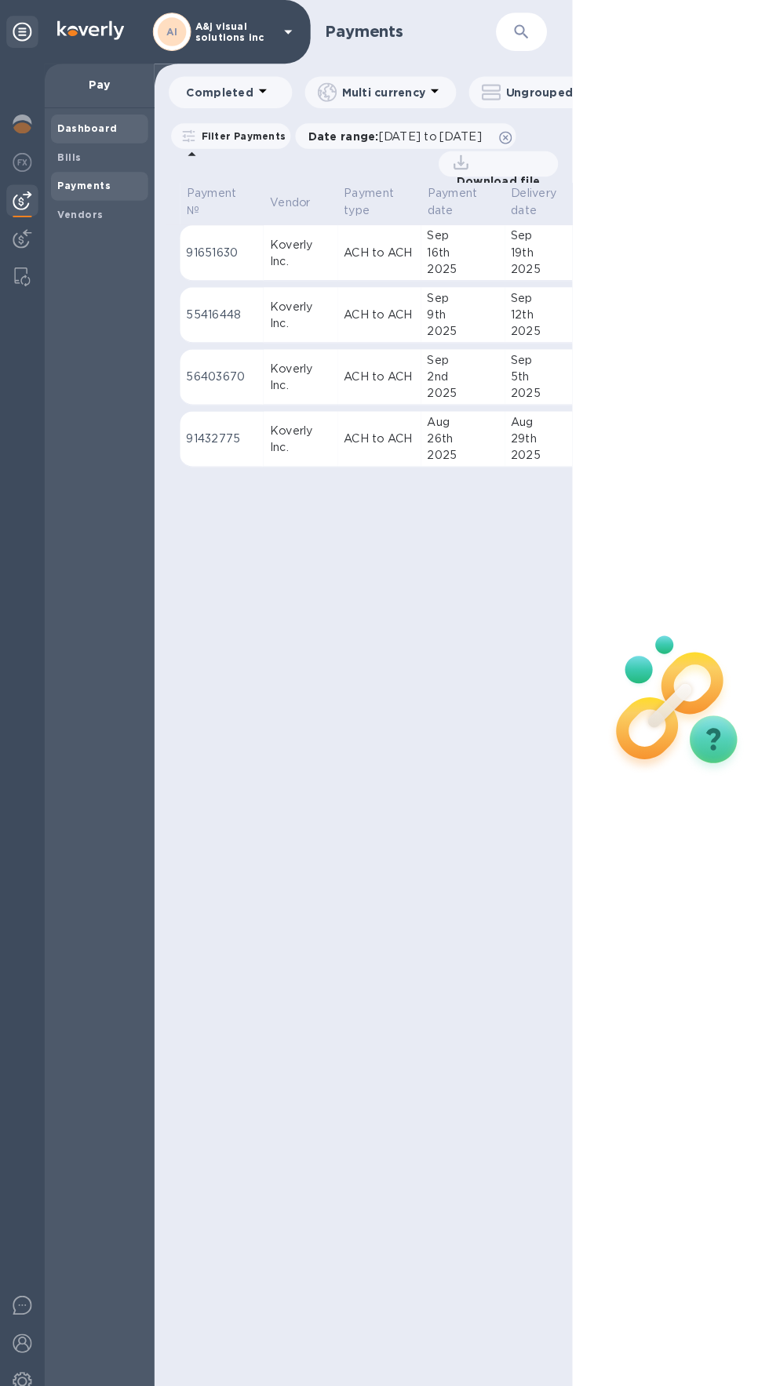
click at [78, 134] on span "Dashboard" at bounding box center [86, 127] width 60 height 16
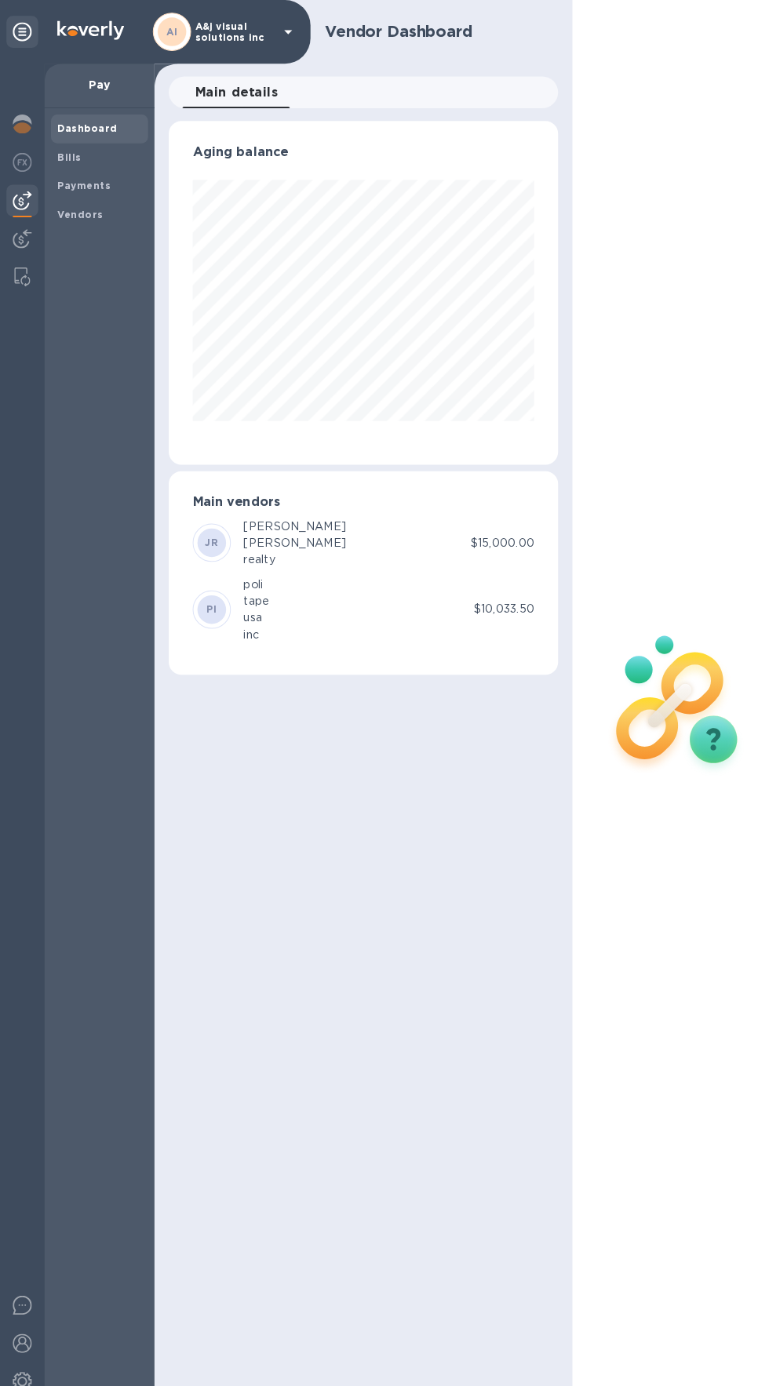
scroll to position [339, 383]
click at [78, 154] on span "Bills" at bounding box center [97, 155] width 83 height 16
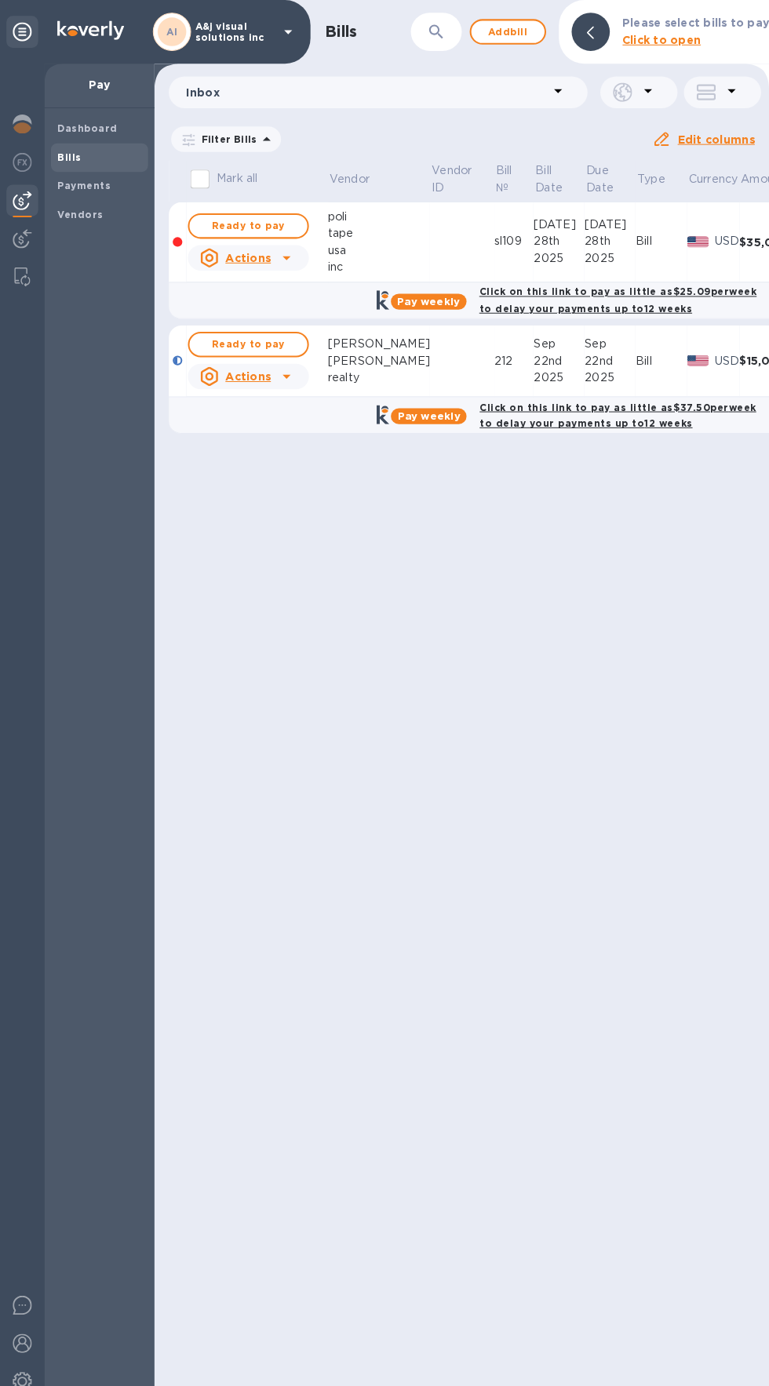
scroll to position [0, 2]
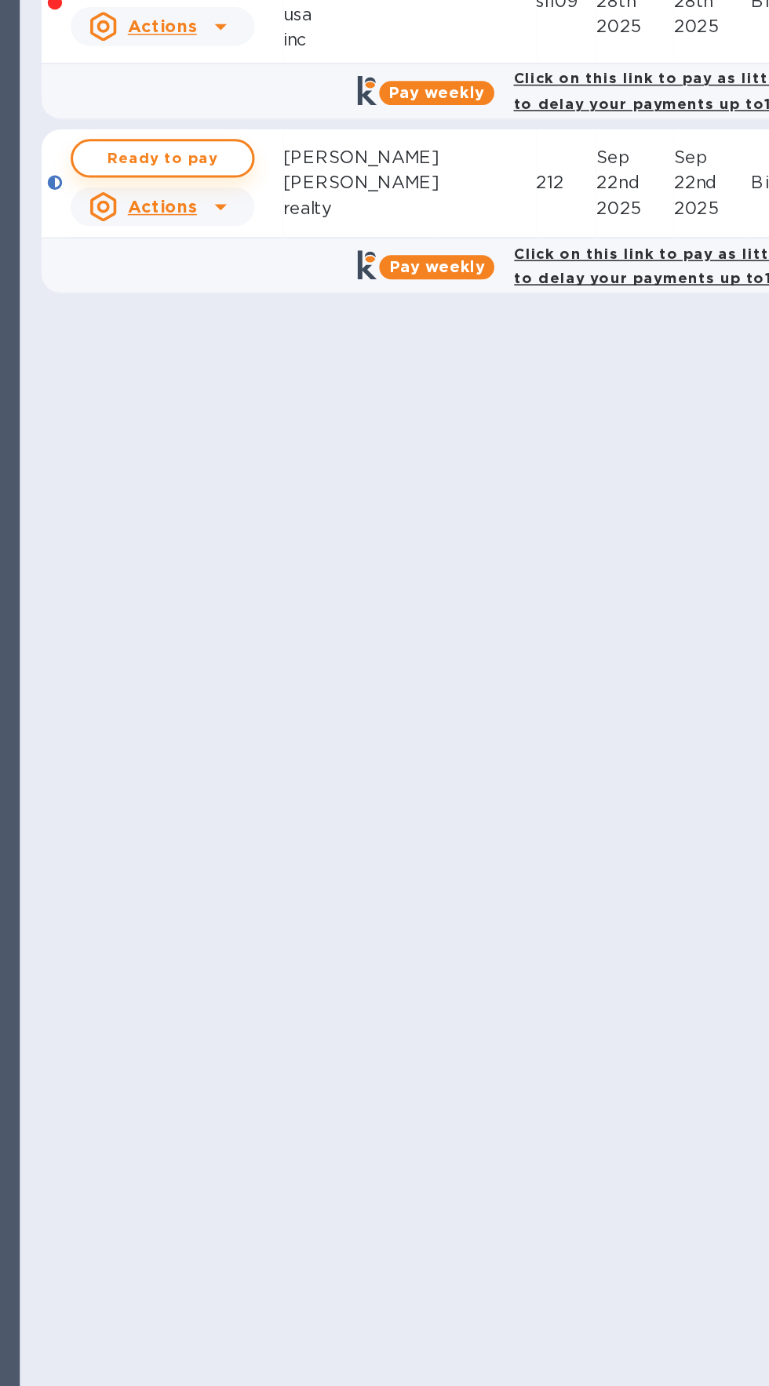
click at [231, 327] on button "Ready to pay" at bounding box center [243, 339] width 119 height 25
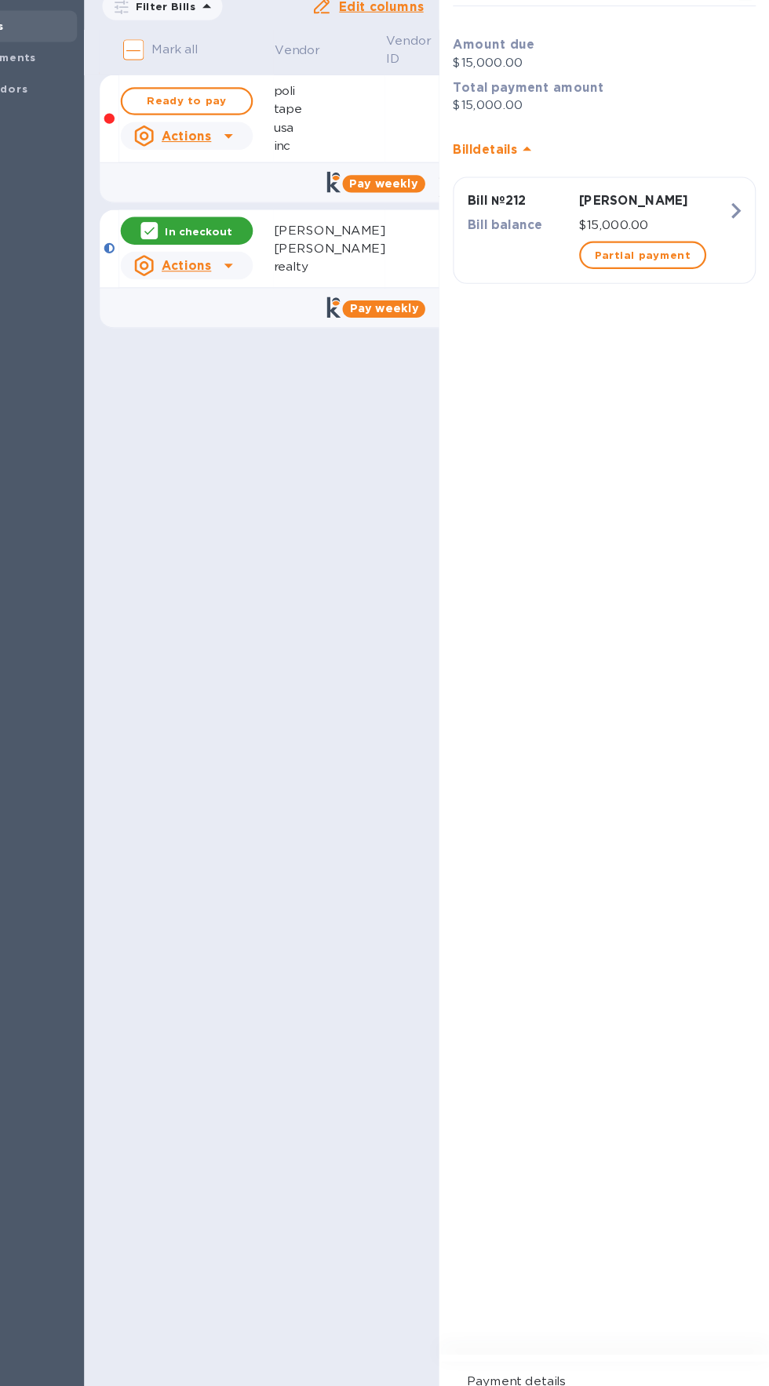
scroll to position [0, 0]
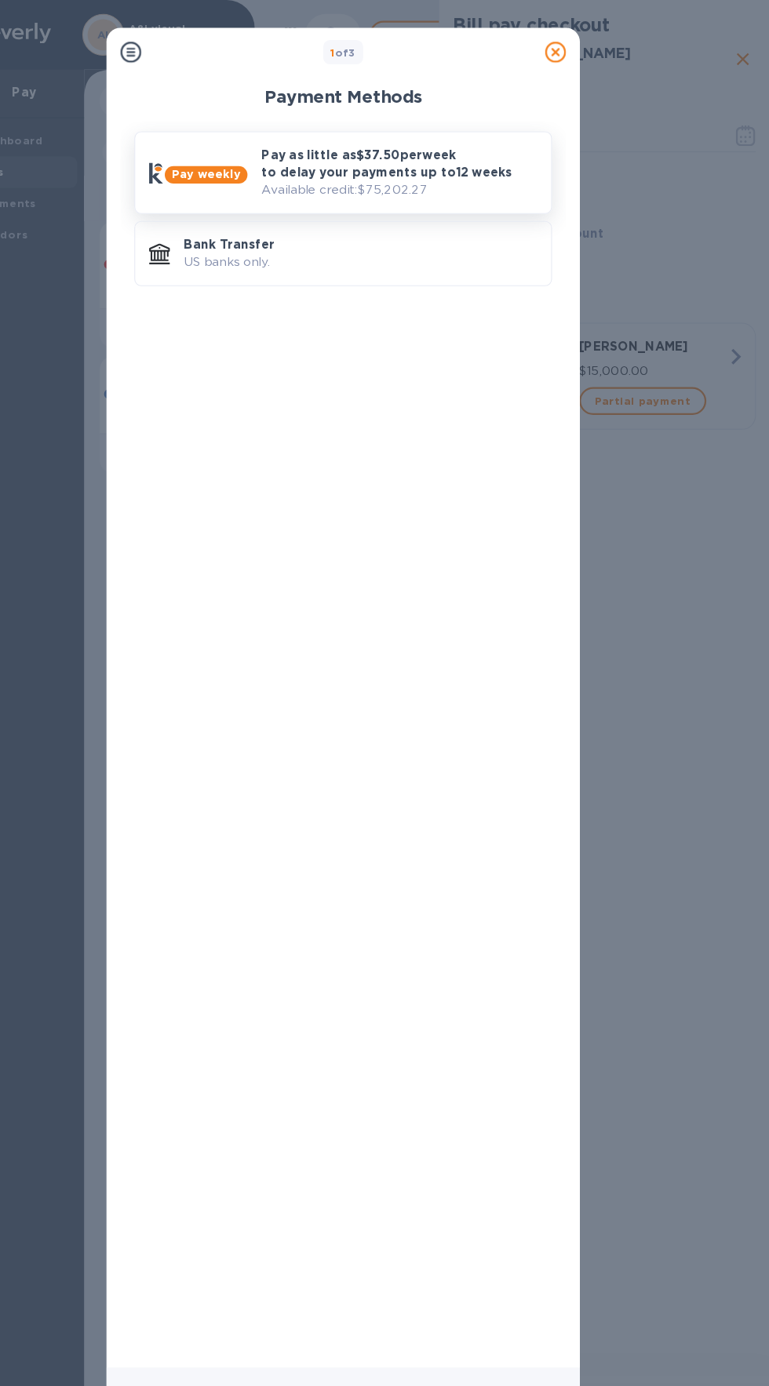
click at [289, 144] on div "Pay weekly" at bounding box center [253, 155] width 101 height 31
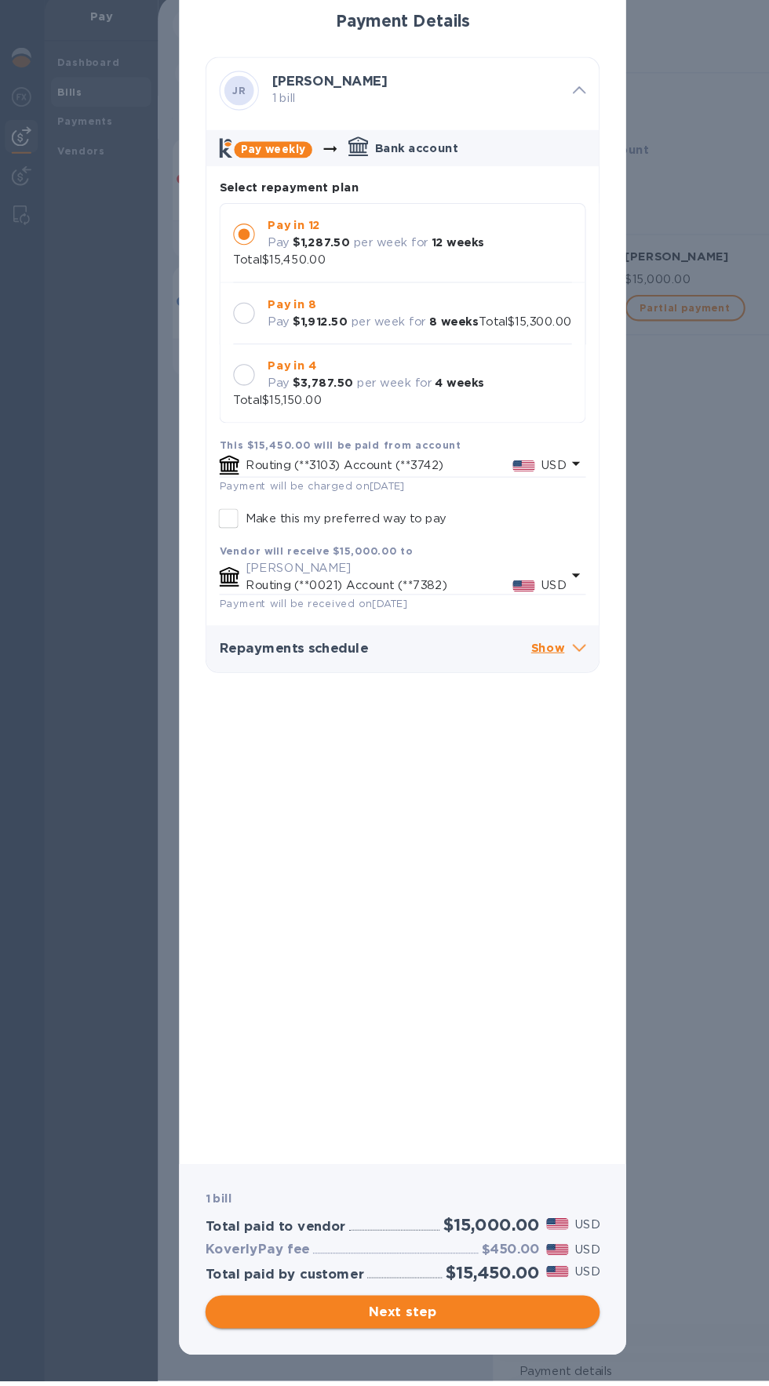
click at [528, 1329] on span "Next step" at bounding box center [384, 1319] width 351 height 19
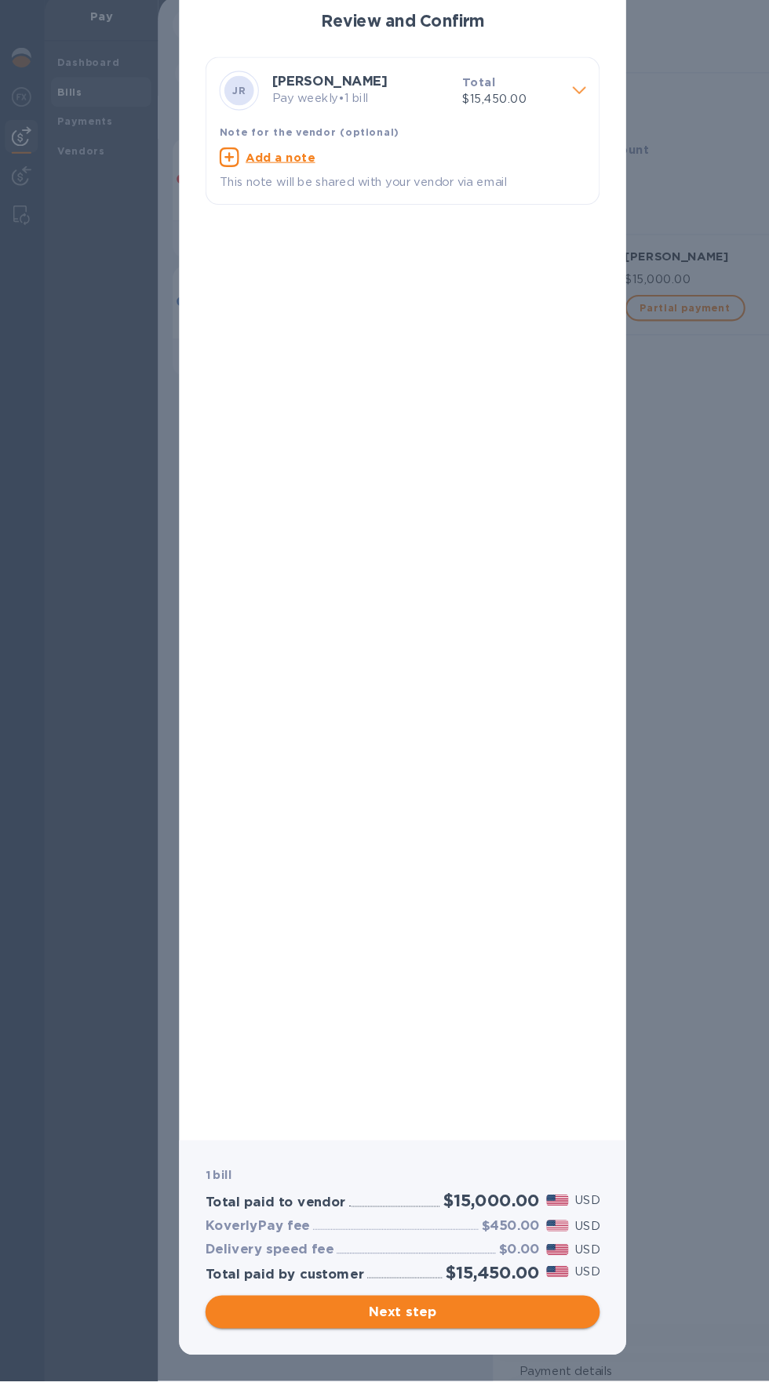
click at [492, 1329] on span "Next step" at bounding box center [384, 1319] width 351 height 19
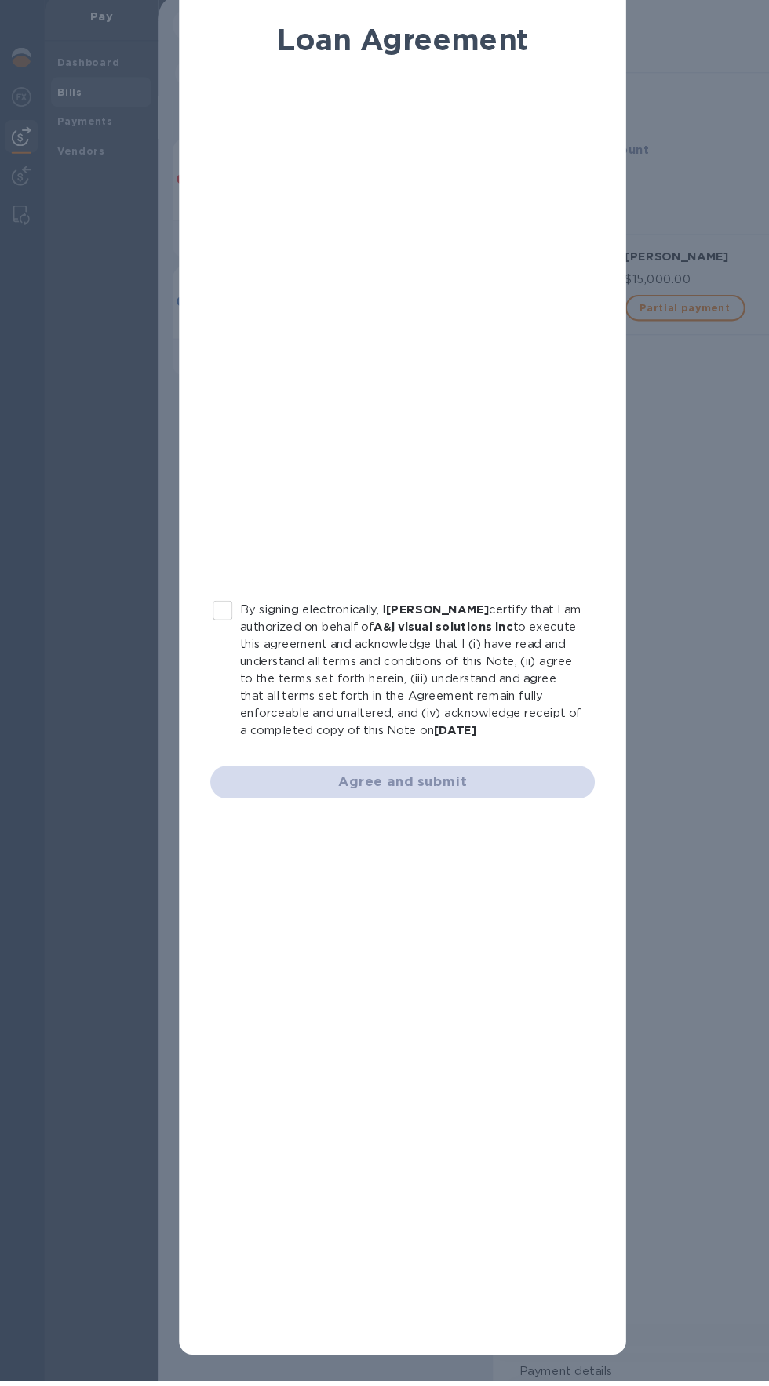
click at [239, 830] on div "Agree and submit" at bounding box center [384, 813] width 367 height 31
click at [204, 649] on input "By signing electronically, I Jacob Weiszberger certify that I am authorized on …" at bounding box center [212, 650] width 33 height 33
checkbox input "true"
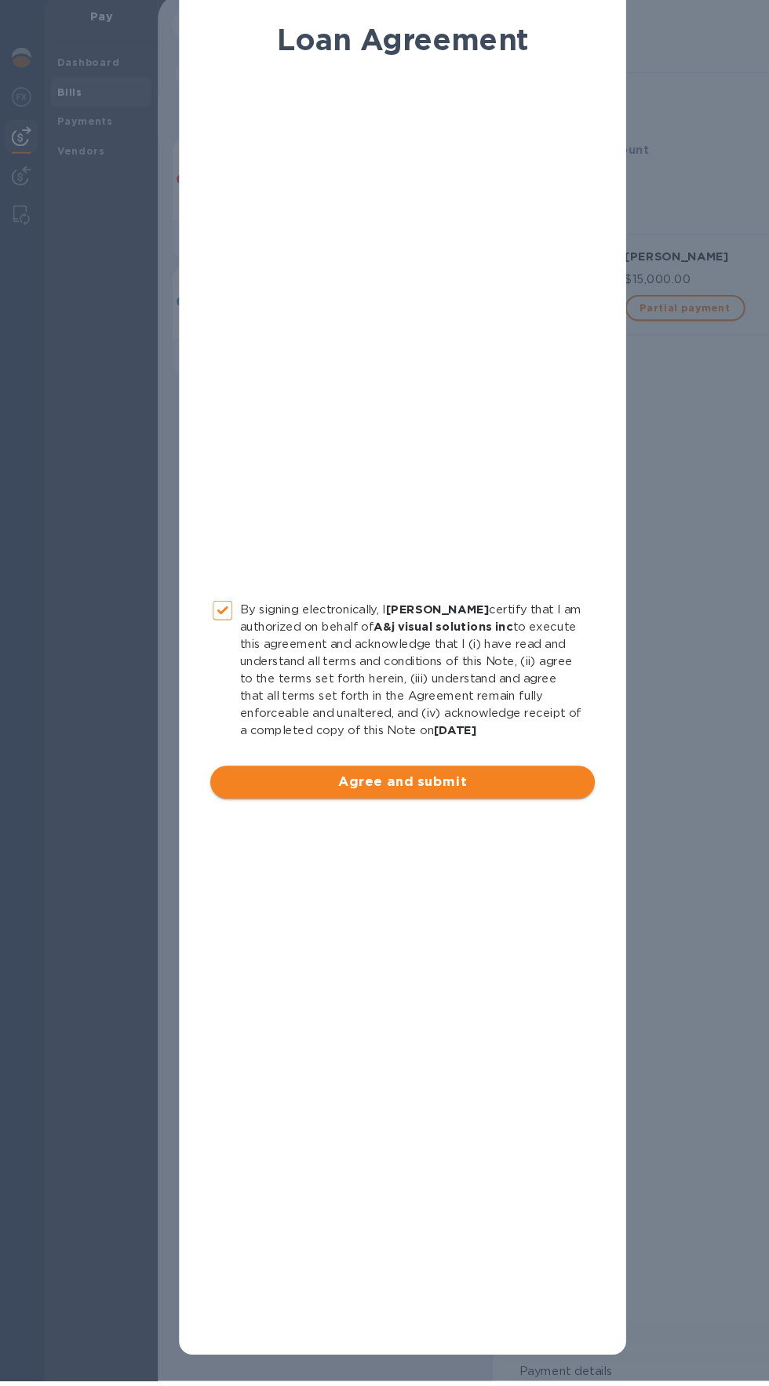
click at [283, 823] on span "Agree and submit" at bounding box center [384, 814] width 342 height 19
